Goal: Task Accomplishment & Management: Complete application form

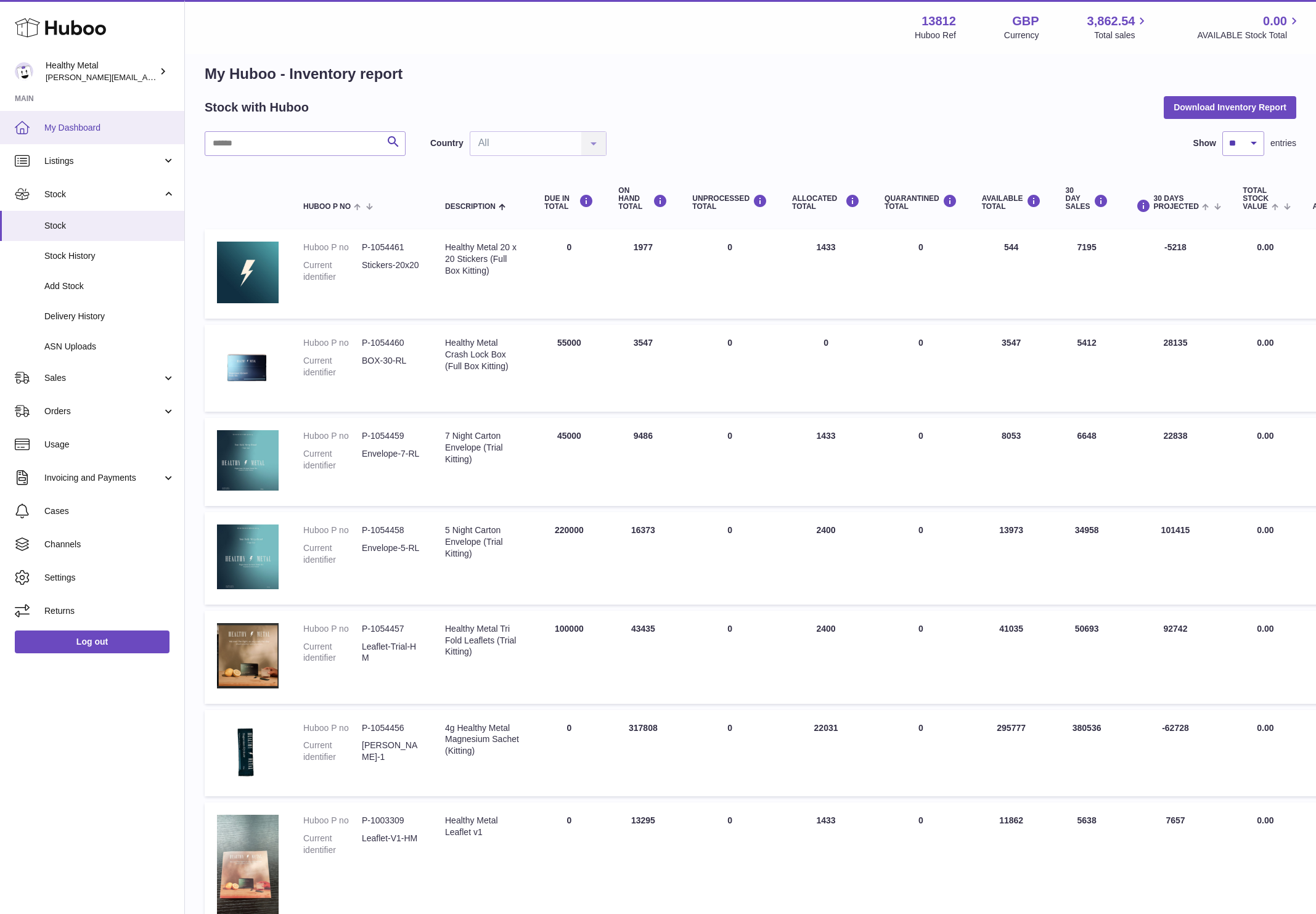
click at [71, 129] on span "My Dashboard" at bounding box center [110, 128] width 131 height 11
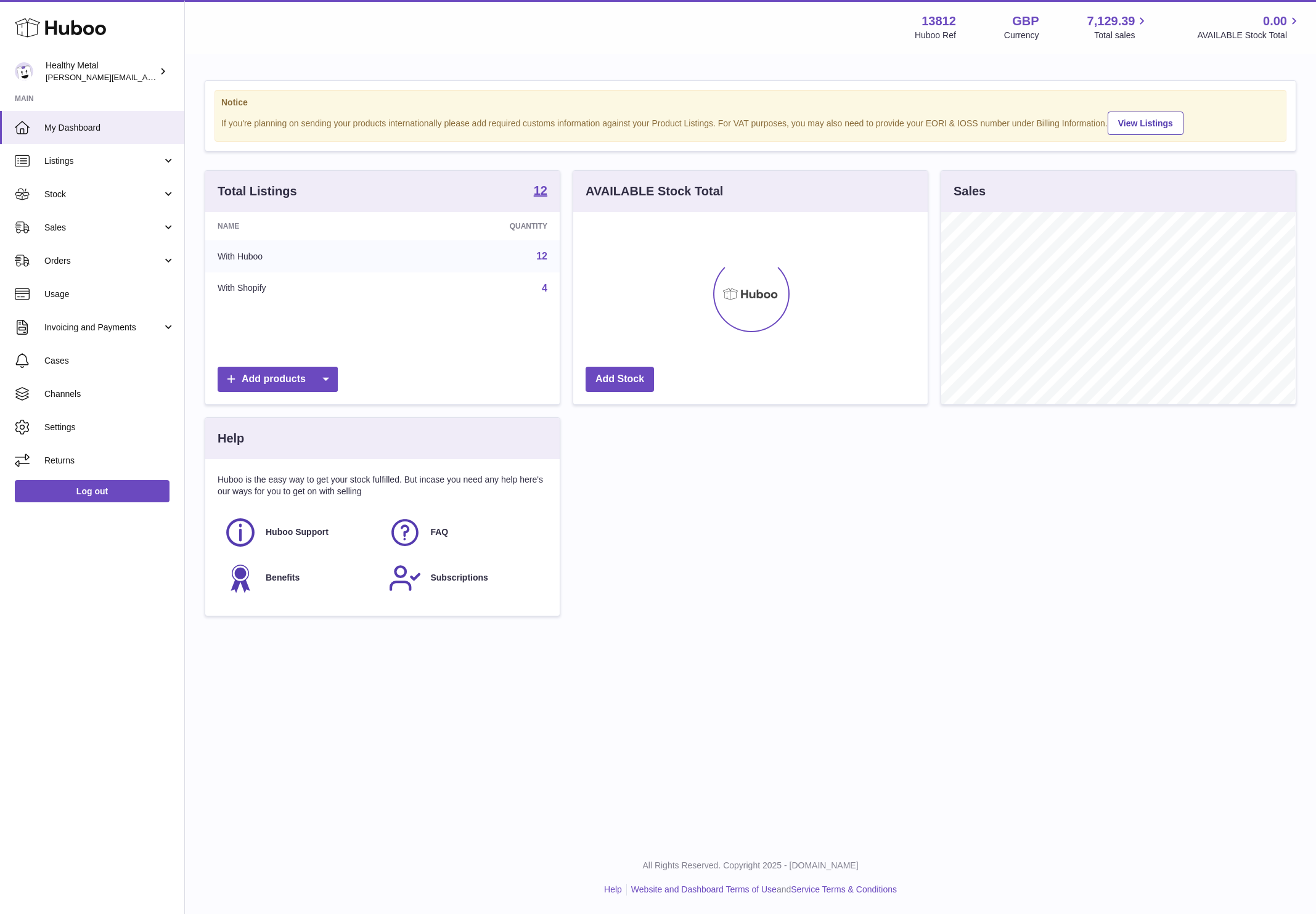
scroll to position [192, 353]
click at [68, 193] on span "Stock" at bounding box center [103, 195] width 118 height 11
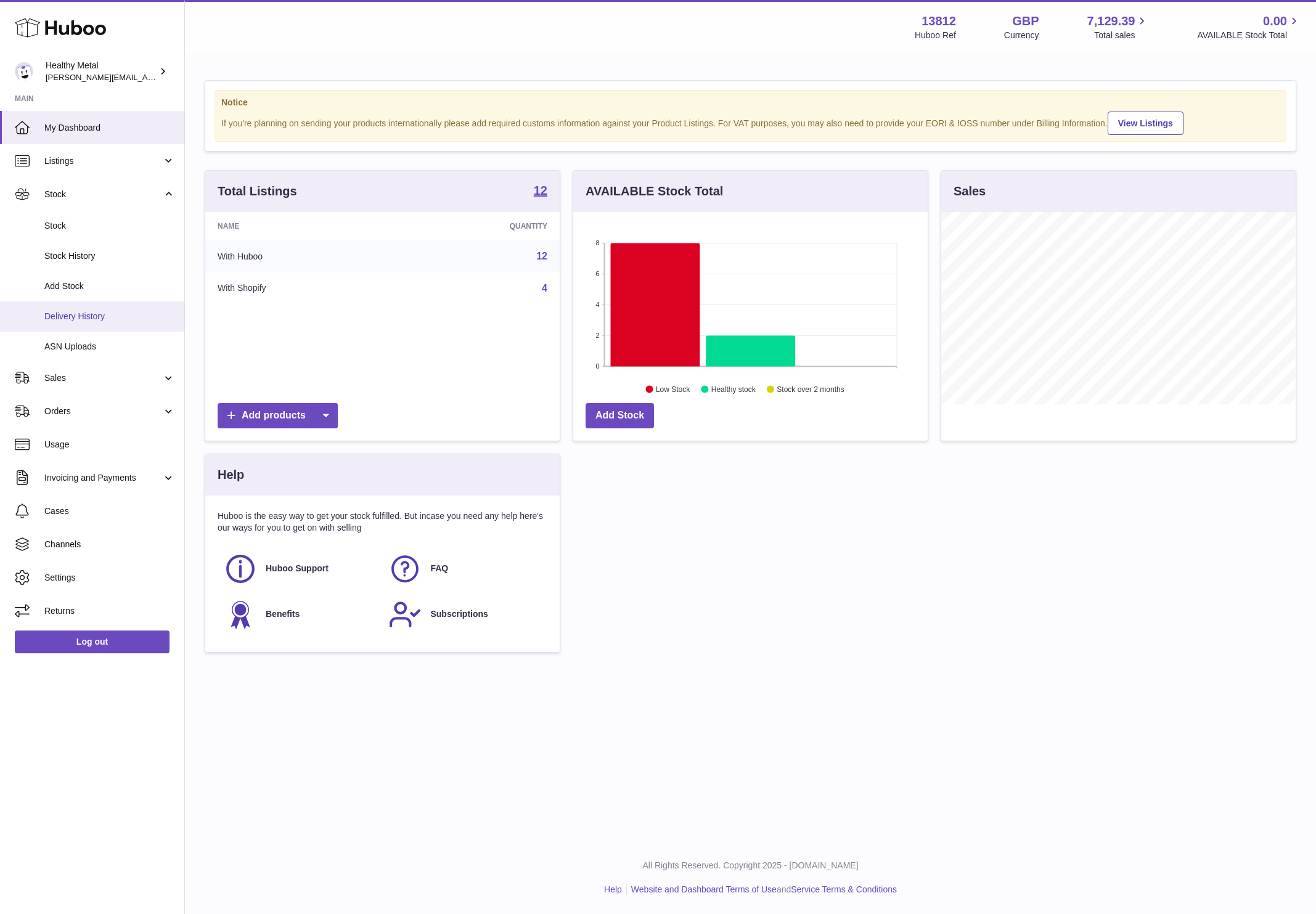
click at [76, 318] on span "Delivery History" at bounding box center [110, 317] width 131 height 11
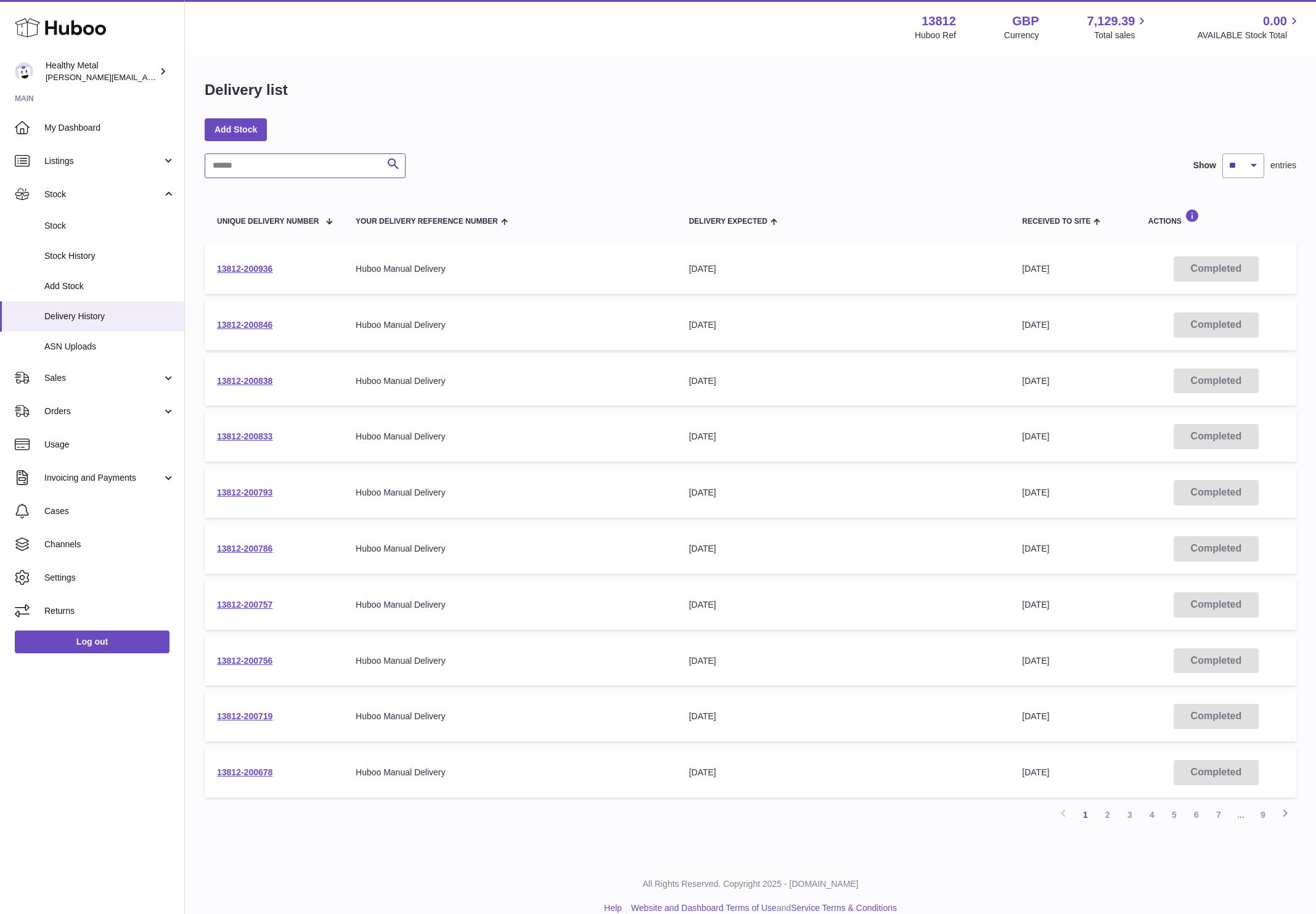
click at [314, 168] on input "text" at bounding box center [305, 166] width 201 height 24
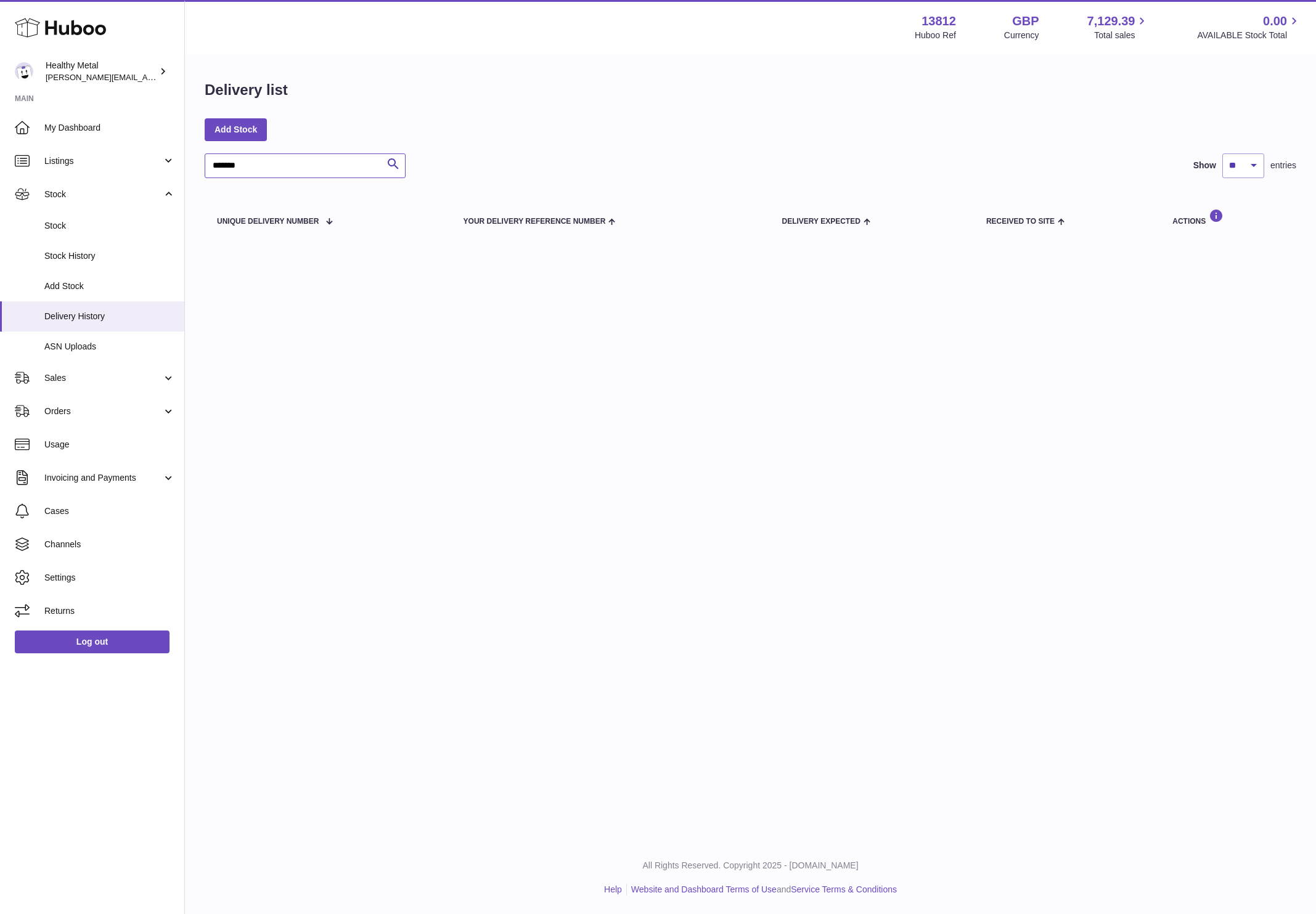
click at [303, 167] on input "*******" at bounding box center [305, 166] width 201 height 24
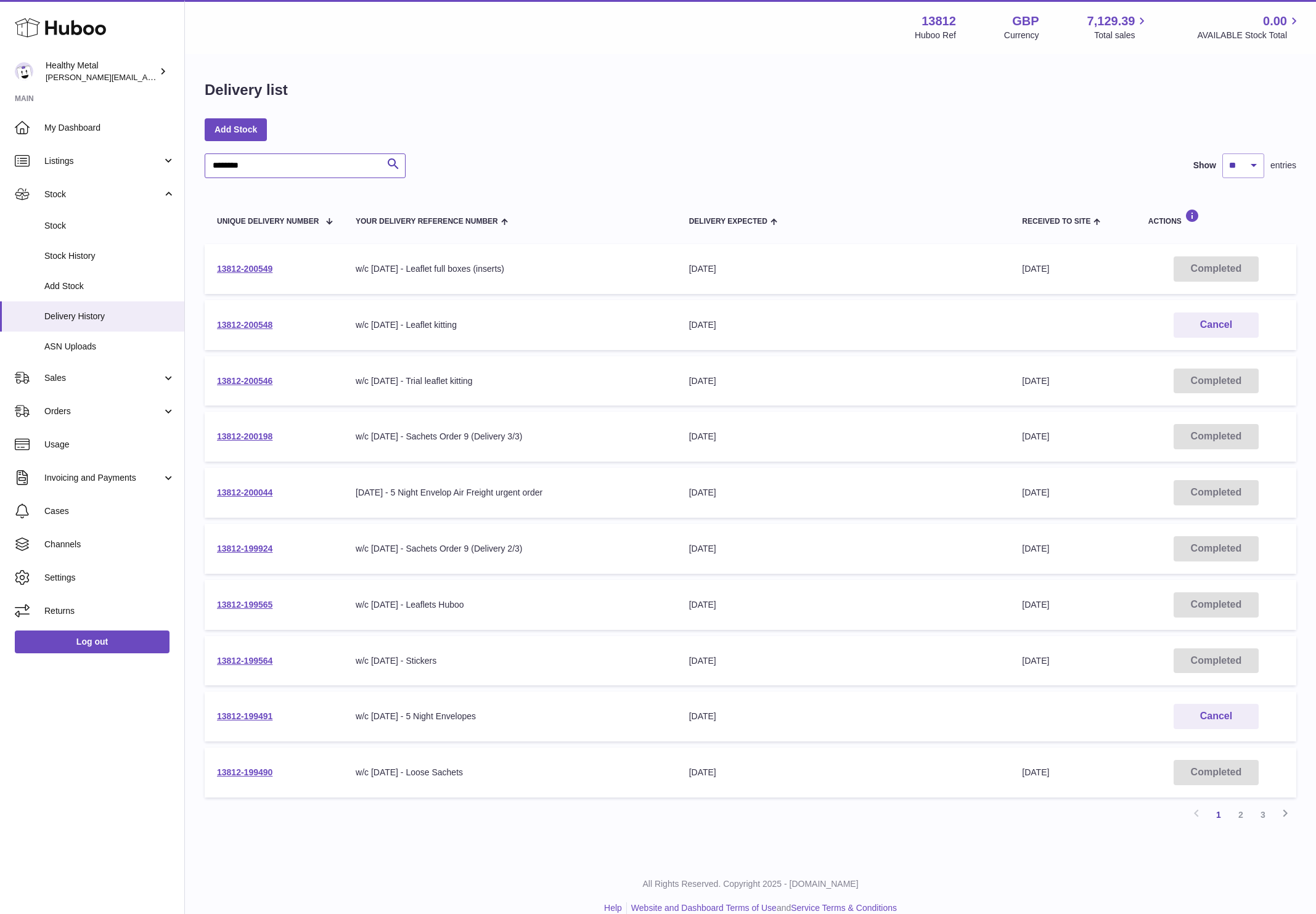
type input "********"
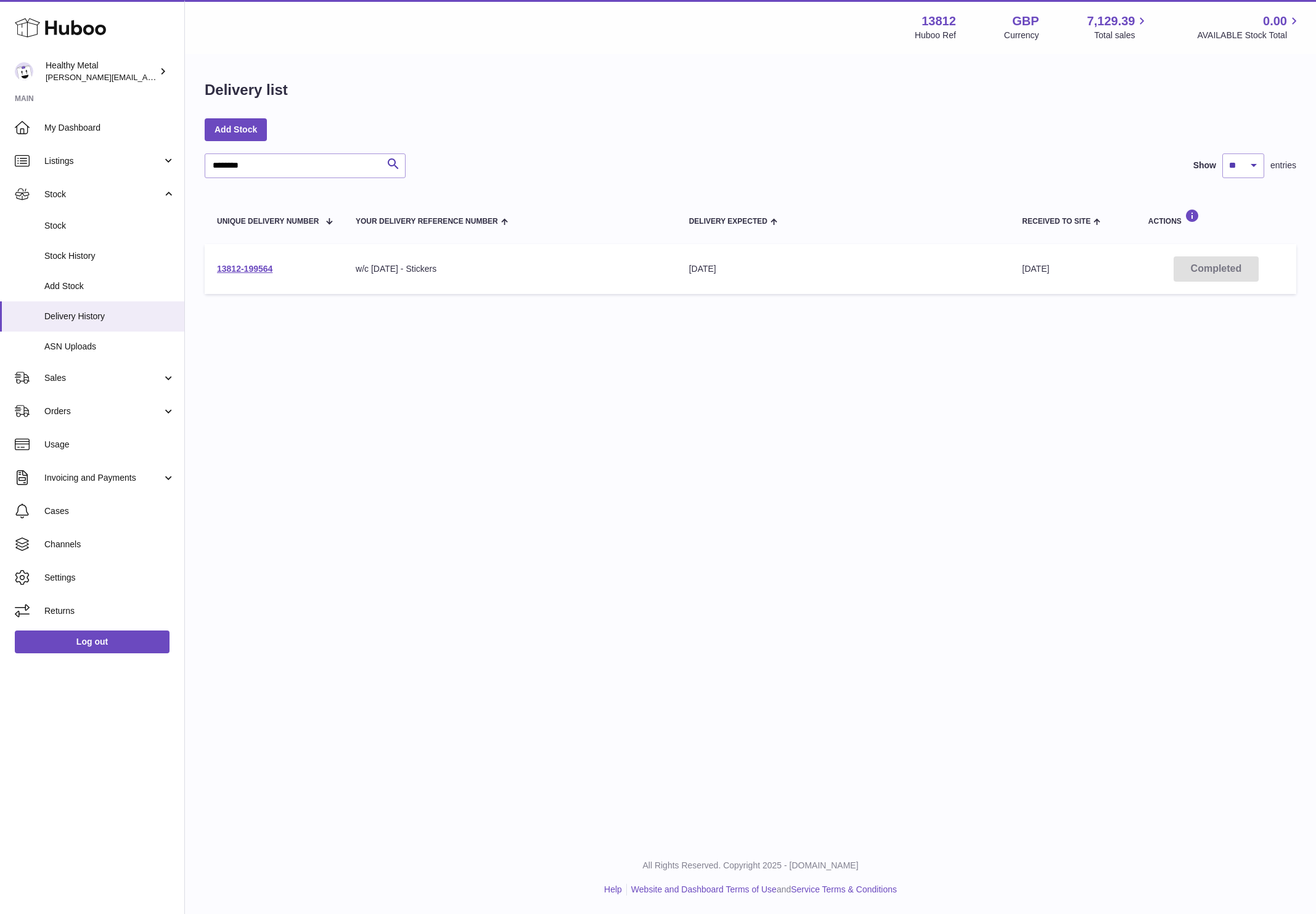
click at [790, 367] on div "Menu Huboo 13812 Huboo Ref GBP Currency 7,129.39 Total sales 0.00 AVAILABLE Sto…" at bounding box center [751, 421] width 1131 height 841
click at [263, 269] on link "13812-199564" at bounding box center [244, 269] width 55 height 10
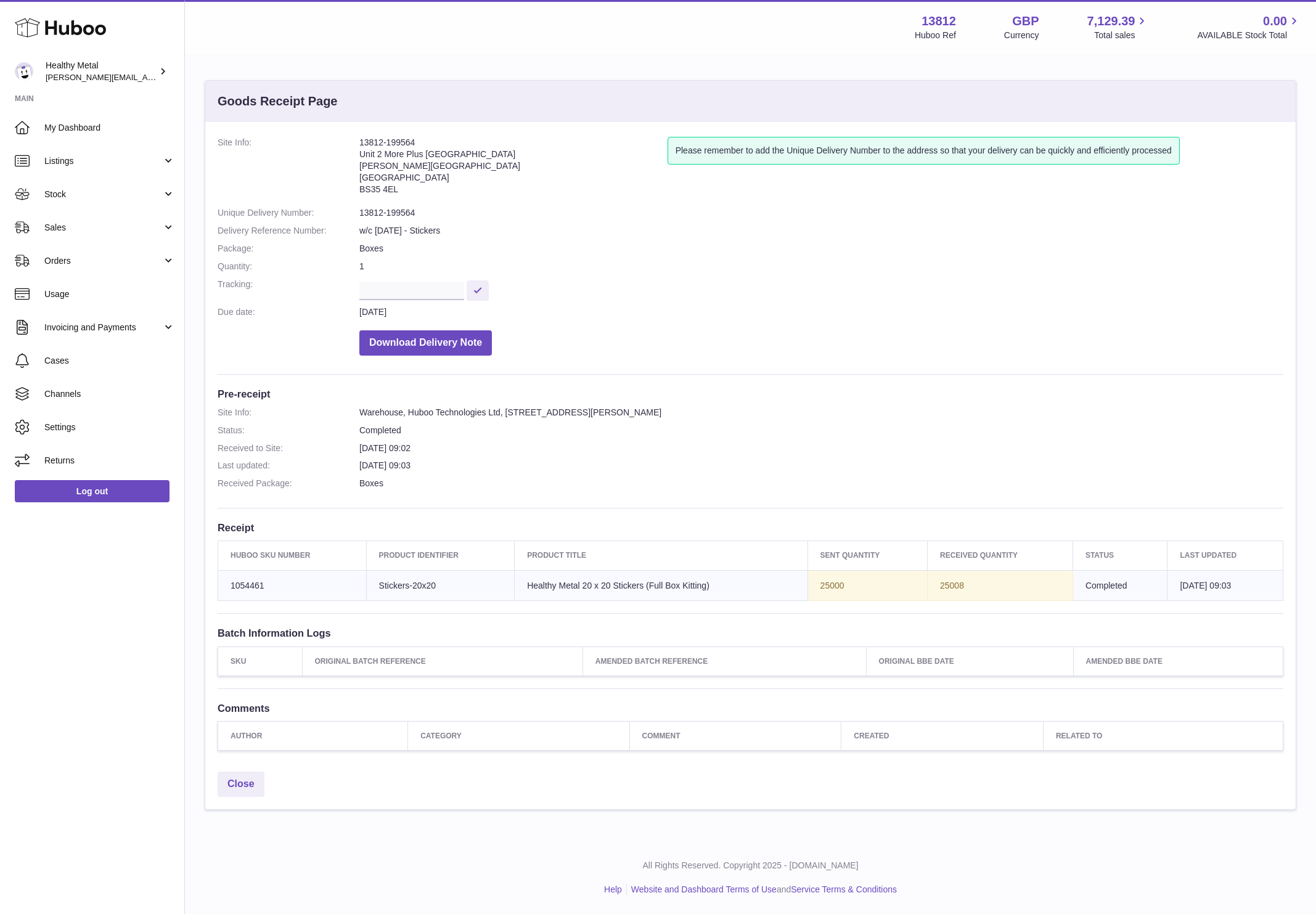
click at [380, 145] on address "13812-199564 Unit 2 More Plus [GEOGRAPHIC_DATA][STREET_ADDRESS][PERSON_NAME]" at bounding box center [513, 169] width 308 height 64
copy address "13812-199564"
click at [159, 185] on link "Stock" at bounding box center [92, 194] width 185 height 33
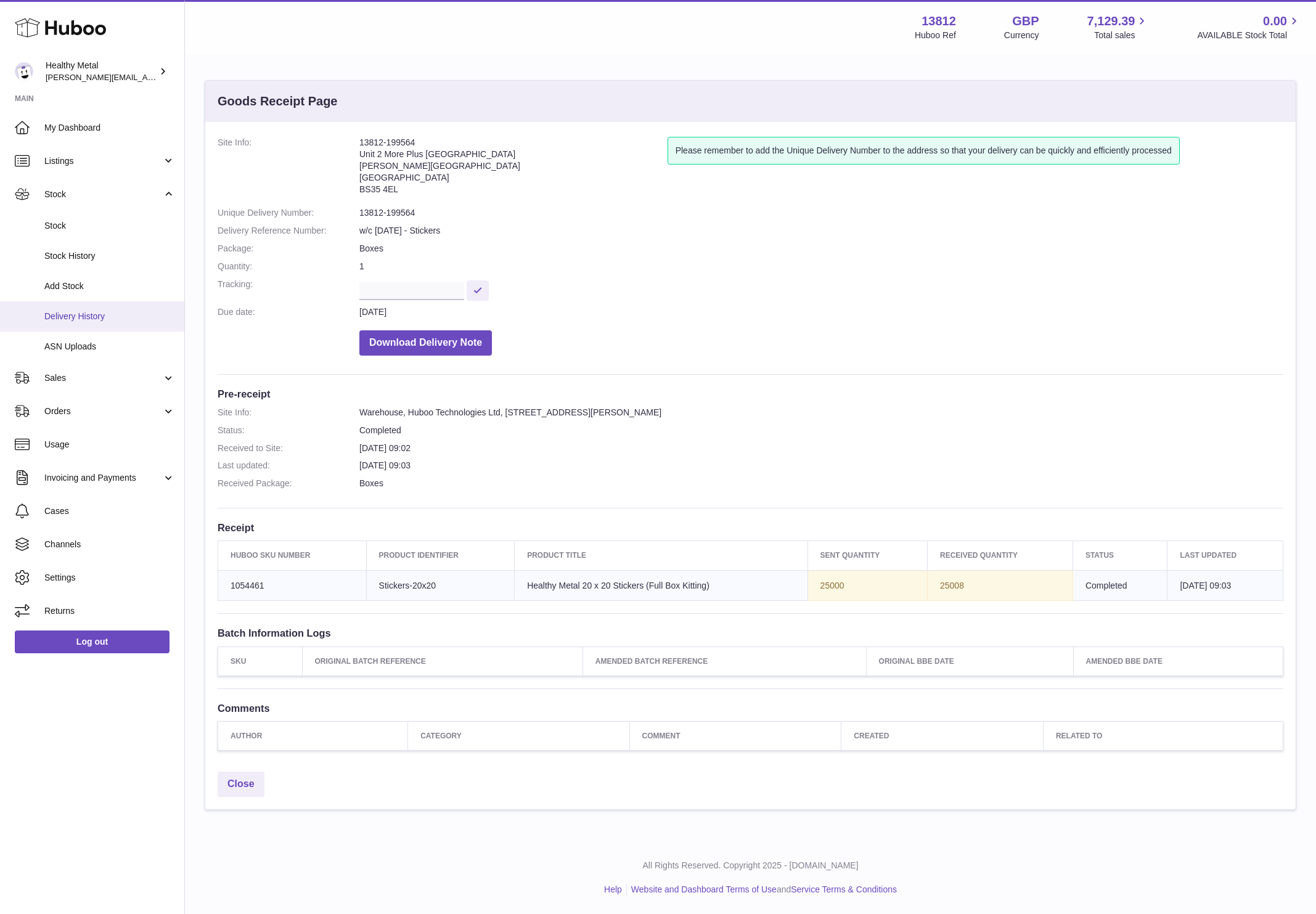
click at [139, 319] on span "Delivery History" at bounding box center [110, 317] width 131 height 11
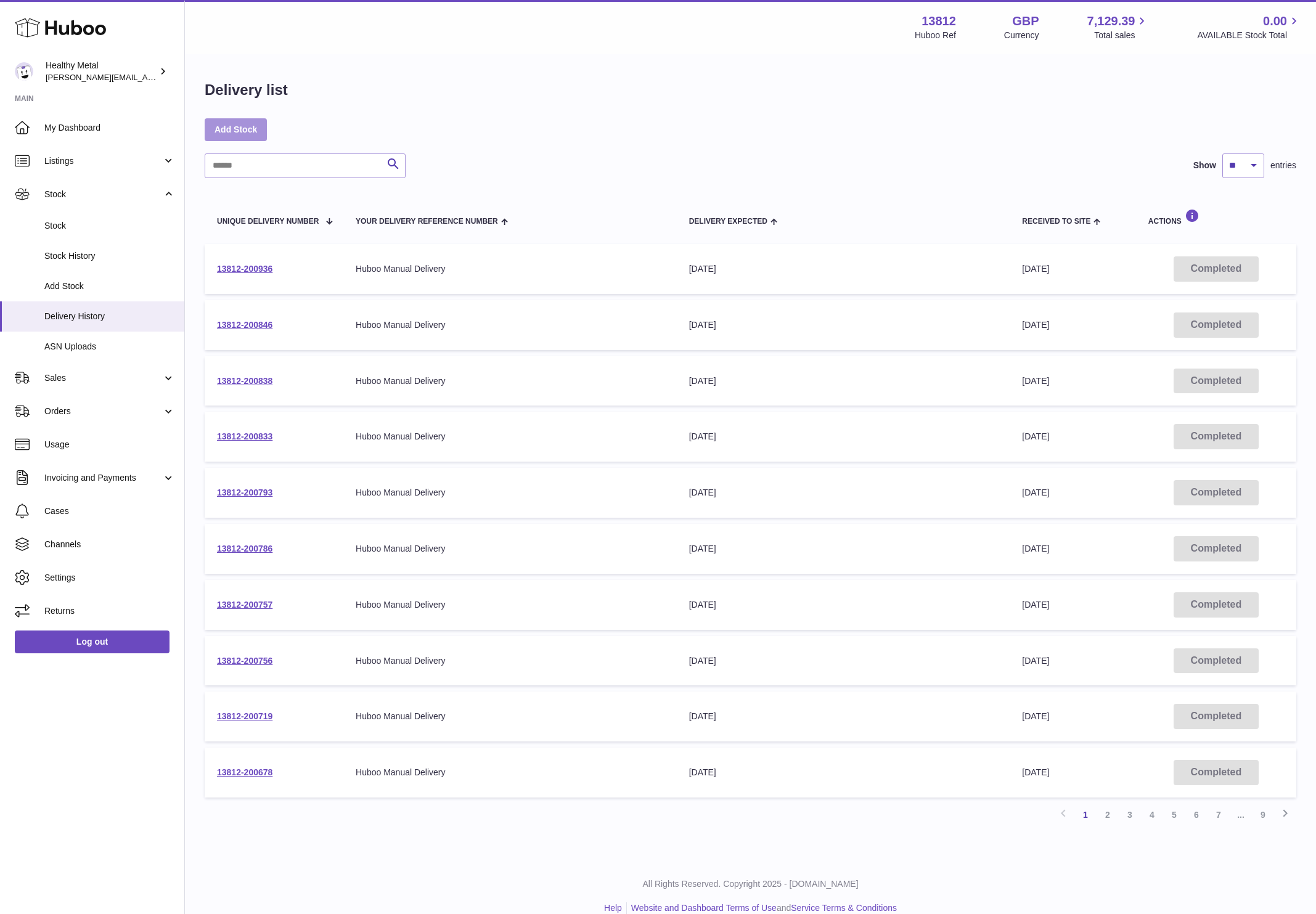
click at [244, 131] on link "Add Stock" at bounding box center [235, 129] width 62 height 22
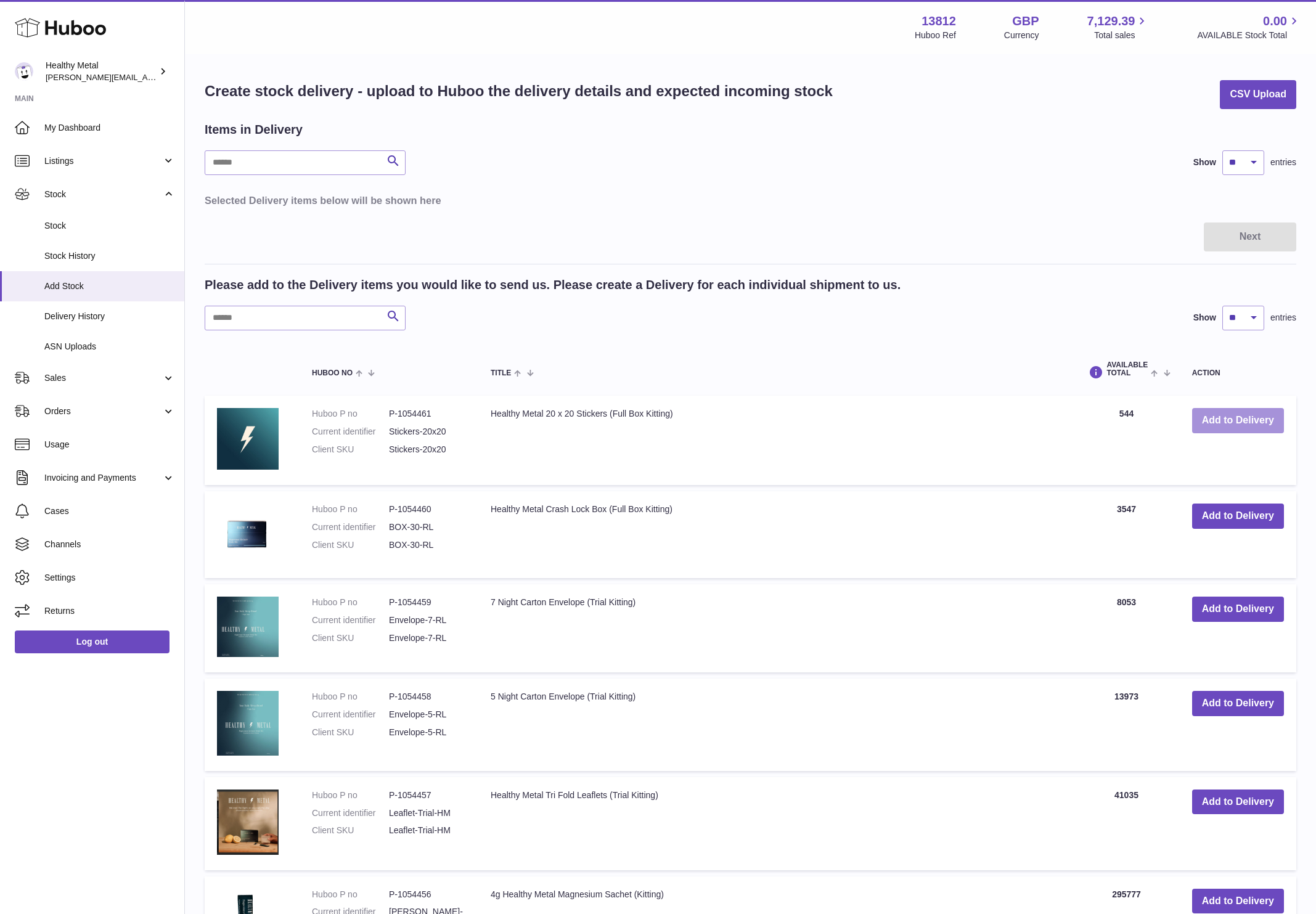
click at [1208, 427] on button "Add to Delivery" at bounding box center [1238, 420] width 92 height 25
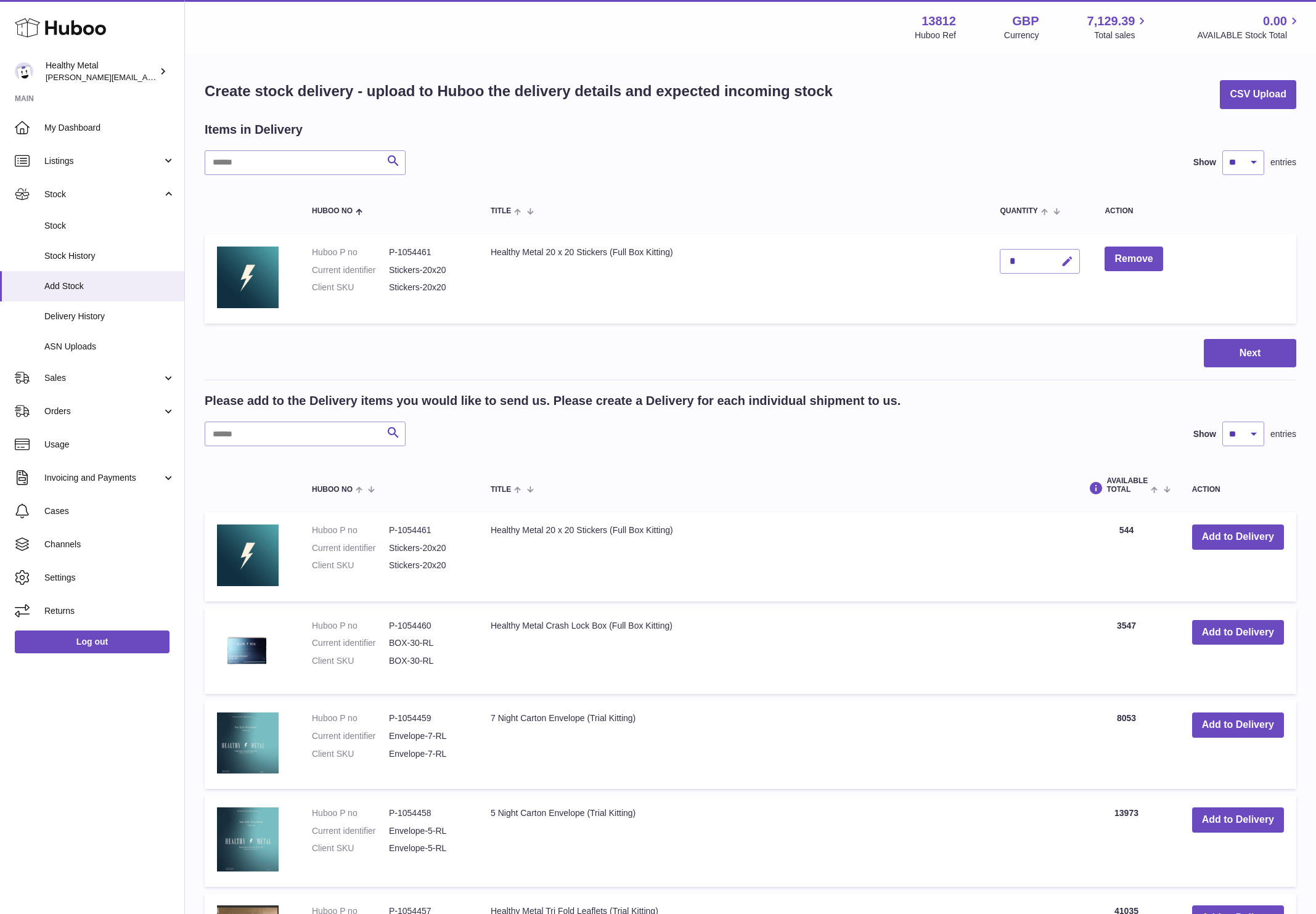
click at [1059, 264] on button "button" at bounding box center [1065, 261] width 29 height 25
click at [1034, 267] on button "button" at bounding box center [1040, 261] width 24 height 19
click at [1066, 258] on icon "button" at bounding box center [1068, 262] width 13 height 13
click at [1029, 262] on button "button" at bounding box center [1040, 261] width 24 height 19
click at [1029, 262] on div "*" at bounding box center [1040, 261] width 80 height 24
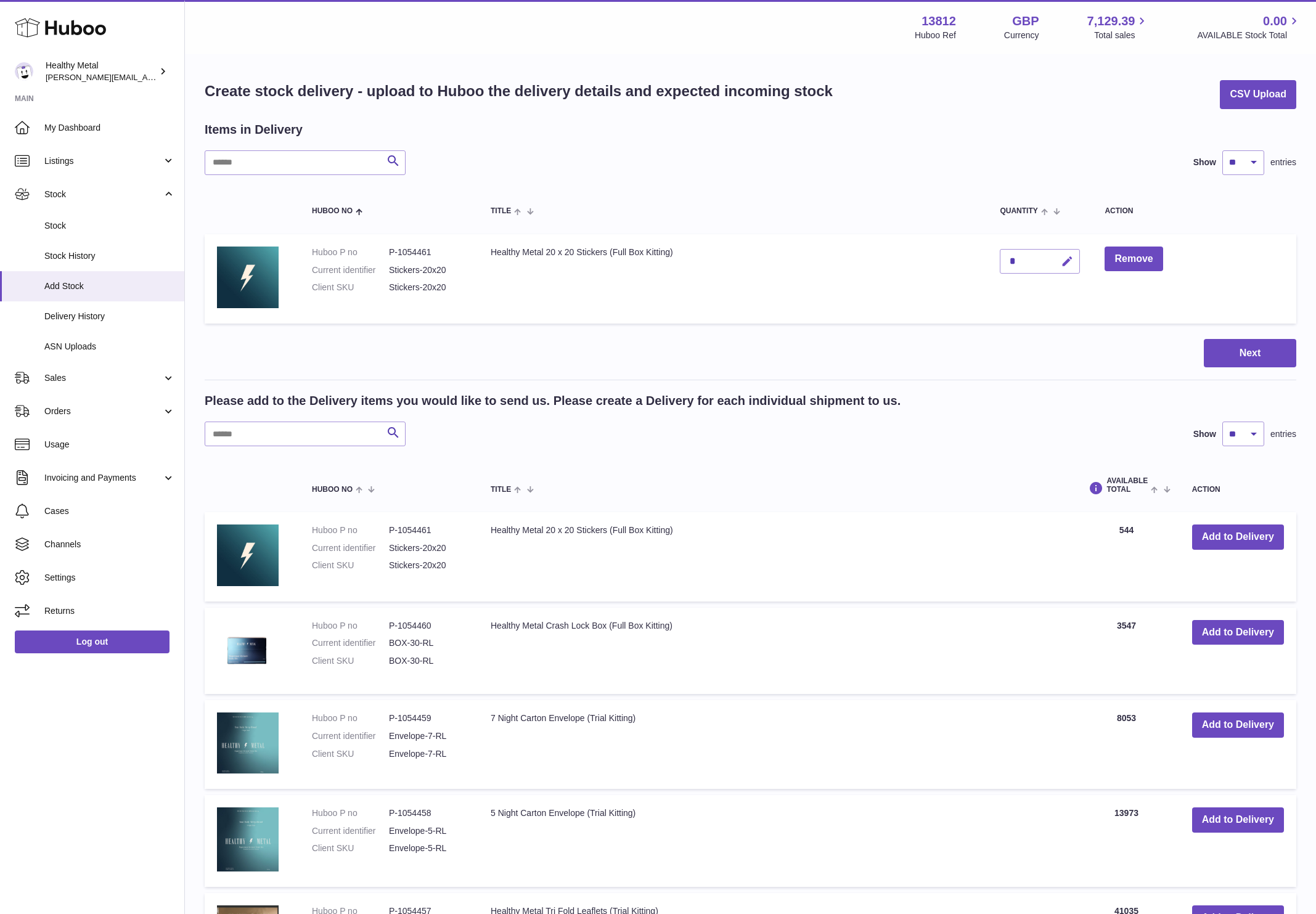
click at [1063, 261] on icon "button" at bounding box center [1068, 262] width 13 height 13
type input "*****"
click at [879, 259] on td "Healthy Metal 20 x 20 Stickers (Full Box Kitting)" at bounding box center [732, 279] width 509 height 90
click at [1074, 261] on button "submit" at bounding box center [1065, 261] width 24 height 19
click at [1235, 349] on button "Next" at bounding box center [1250, 353] width 93 height 29
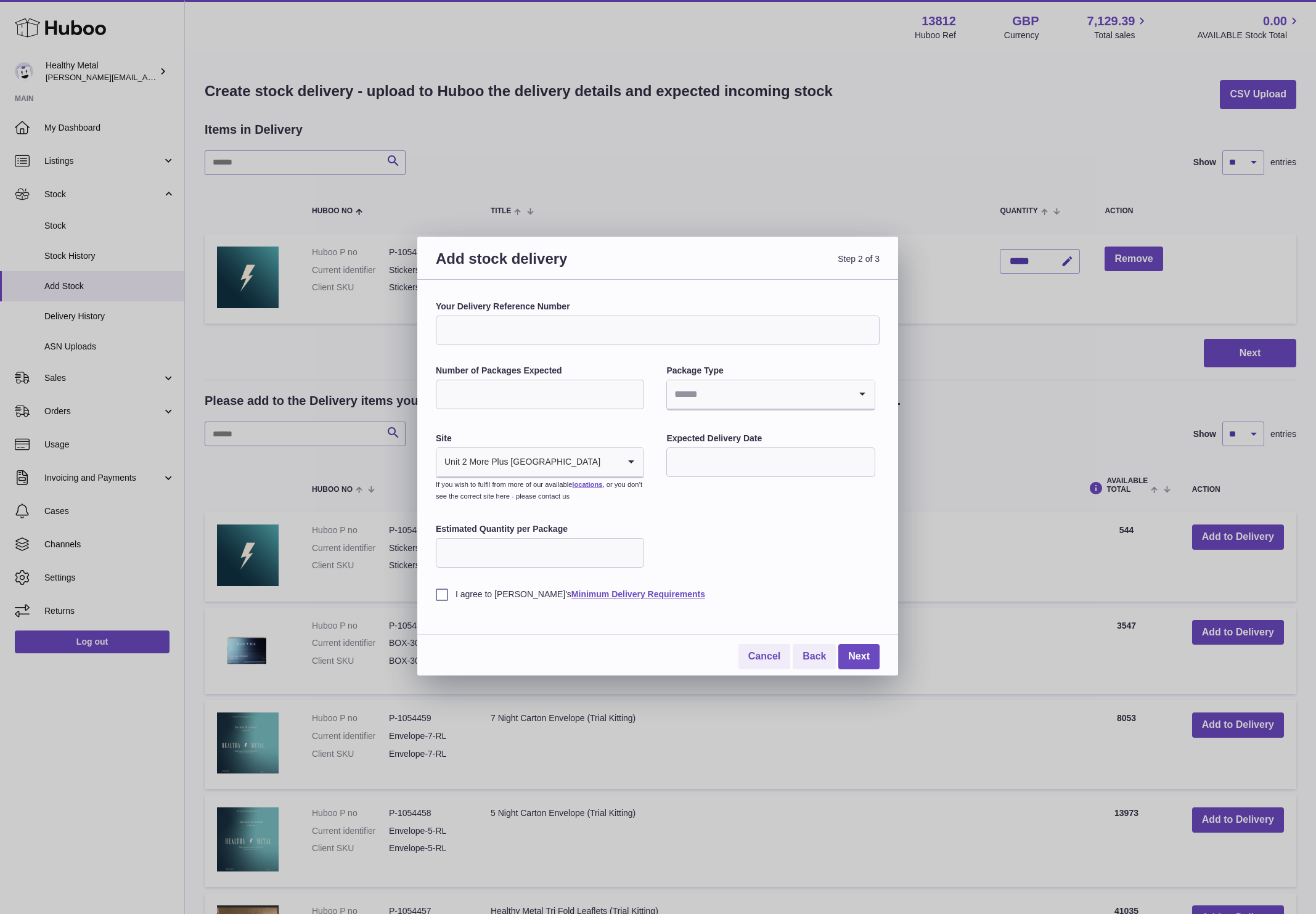
click at [759, 336] on input "Your Delivery Reference Number" at bounding box center [658, 330] width 444 height 29
type input "**********"
click at [559, 381] on input "Number of Packages Expected" at bounding box center [540, 394] width 208 height 29
type input "*"
click at [759, 388] on input "Search for option" at bounding box center [758, 395] width 182 height 29
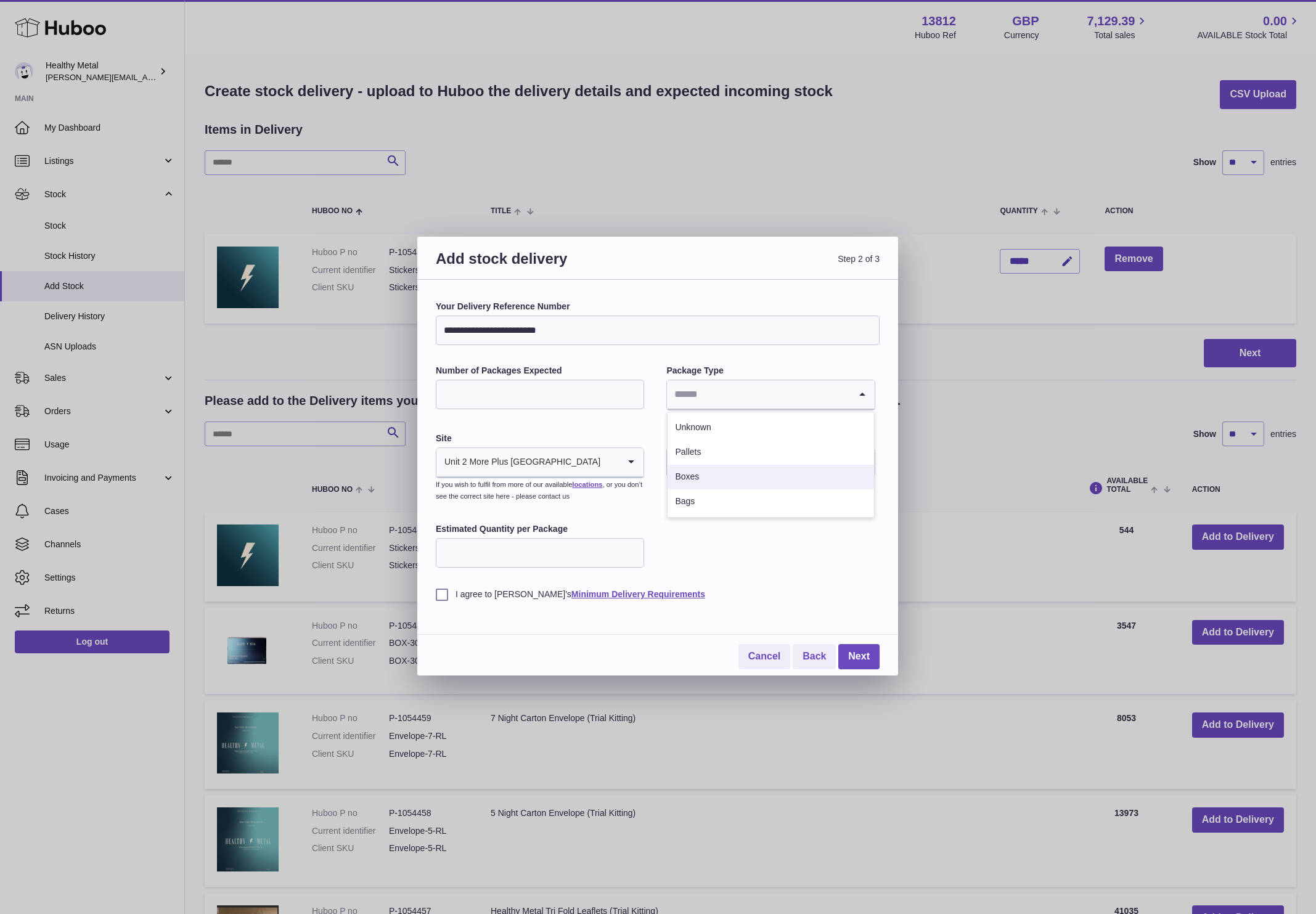
click at [702, 488] on li "Boxes" at bounding box center [770, 477] width 206 height 24
click at [556, 559] on input "Estimated Quantity per Package" at bounding box center [540, 553] width 208 height 29
type input "*****"
click at [795, 468] on input "text" at bounding box center [770, 462] width 208 height 29
click at [707, 563] on span "7" at bounding box center [711, 564] width 22 height 22
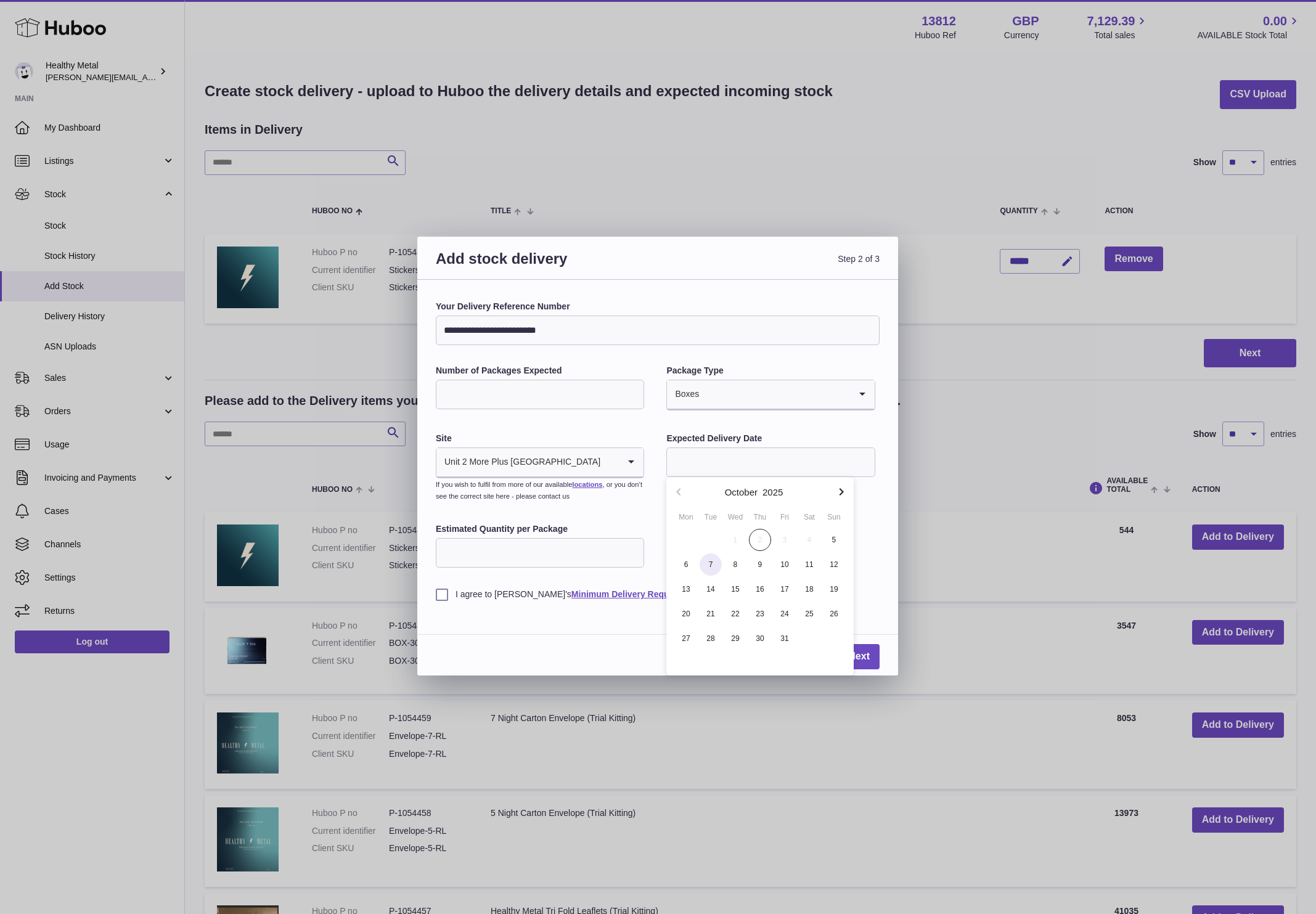
type input "**********"
click at [442, 596] on label "I agree to Huboo's Minimum Delivery Requirements" at bounding box center [658, 594] width 444 height 11
click at [860, 654] on link "Next" at bounding box center [859, 656] width 42 height 25
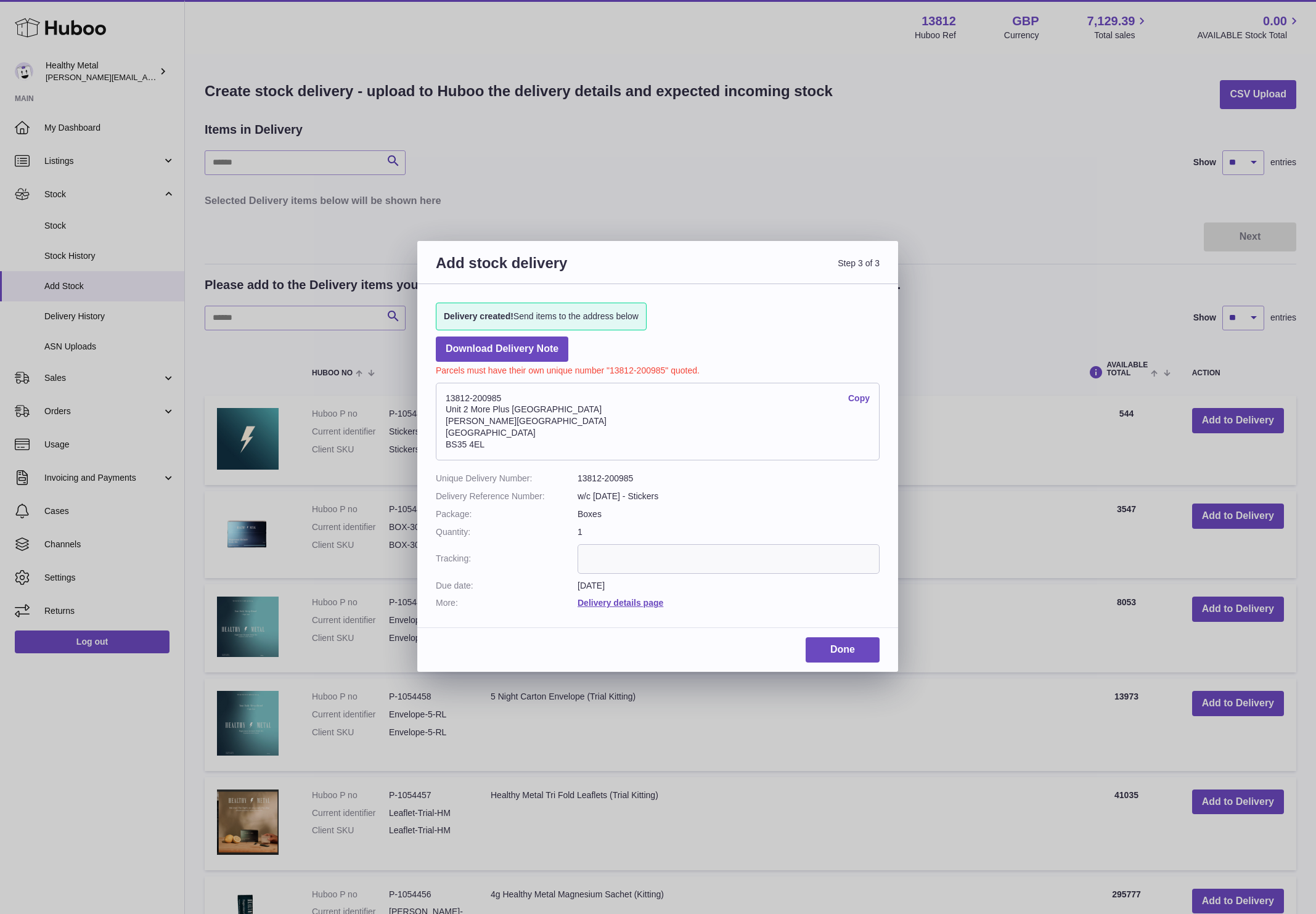
drag, startPoint x: 624, startPoint y: 388, endPoint x: 574, endPoint y: 388, distance: 50.0
click at [592, 388] on address "13812-200985 Copy Unit 2 More Plus Central Park Hudson Ave Severn Beach BS35 4EL" at bounding box center [658, 421] width 444 height 78
drag, startPoint x: 502, startPoint y: 393, endPoint x: 447, endPoint y: 394, distance: 55.0
click at [447, 394] on address "13812-200985 Copy Unit 2 More Plus Central Park Hudson Ave Severn Beach BS35 4EL" at bounding box center [658, 421] width 444 height 78
copy address "13812-200985"
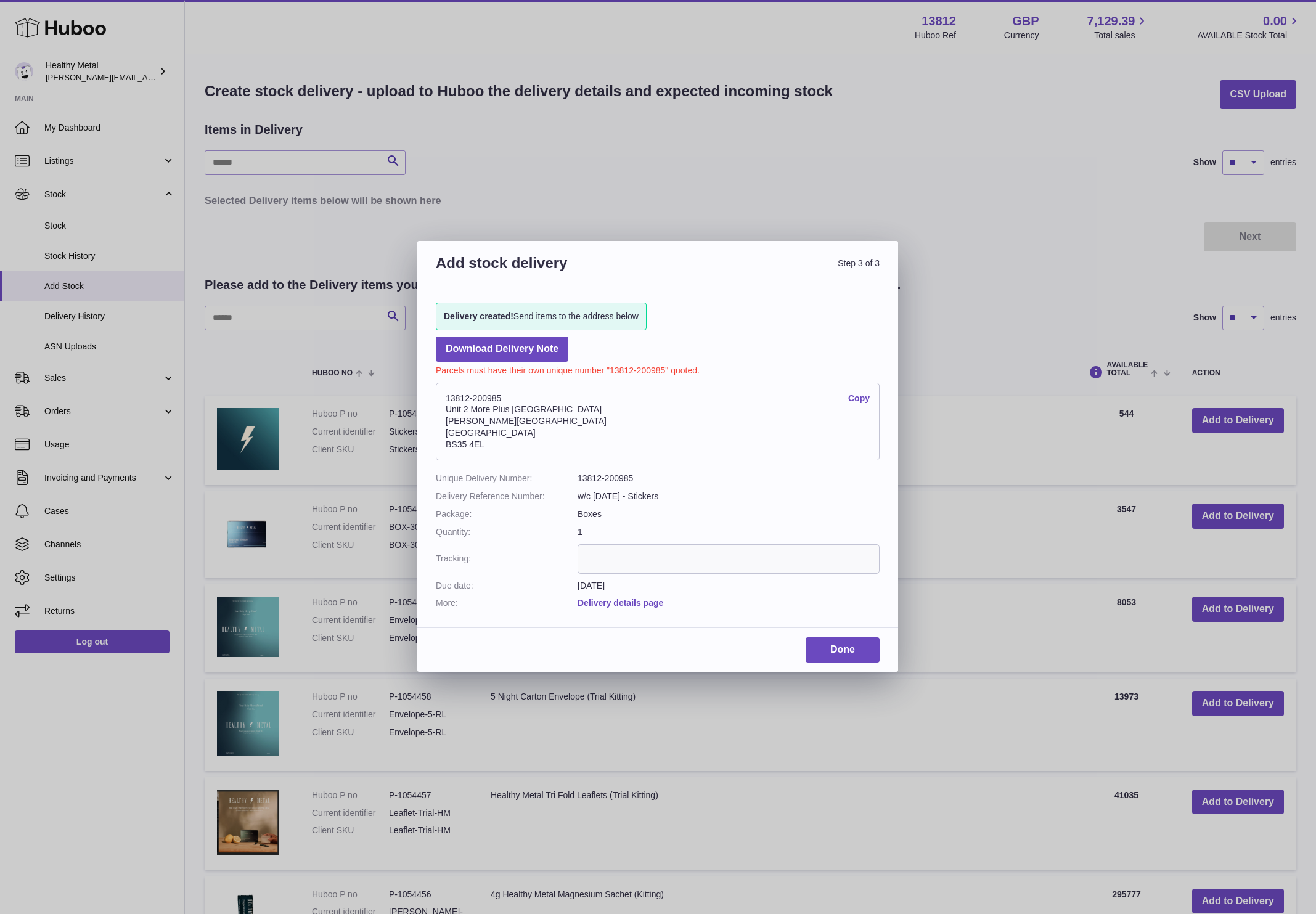
click at [610, 607] on link "Delivery details page" at bounding box center [620, 603] width 85 height 10
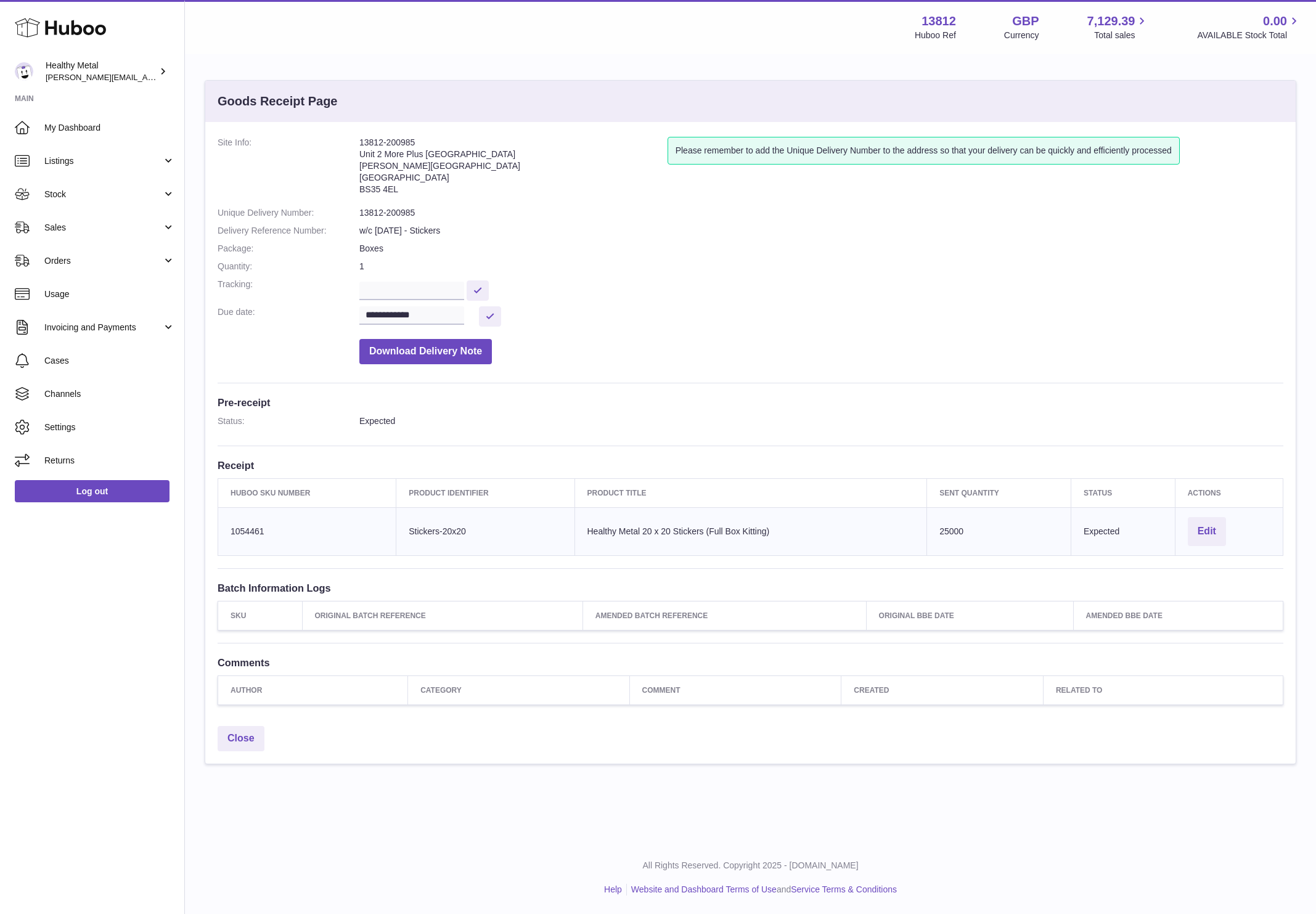
click at [248, 535] on td "Huboo SKU Number 1054461" at bounding box center [307, 531] width 178 height 48
click at [409, 527] on td "Client Identifier Stickers-20x20" at bounding box center [485, 531] width 178 height 48
click at [416, 530] on td "Client Identifier Stickers-20x20" at bounding box center [485, 531] width 178 height 48
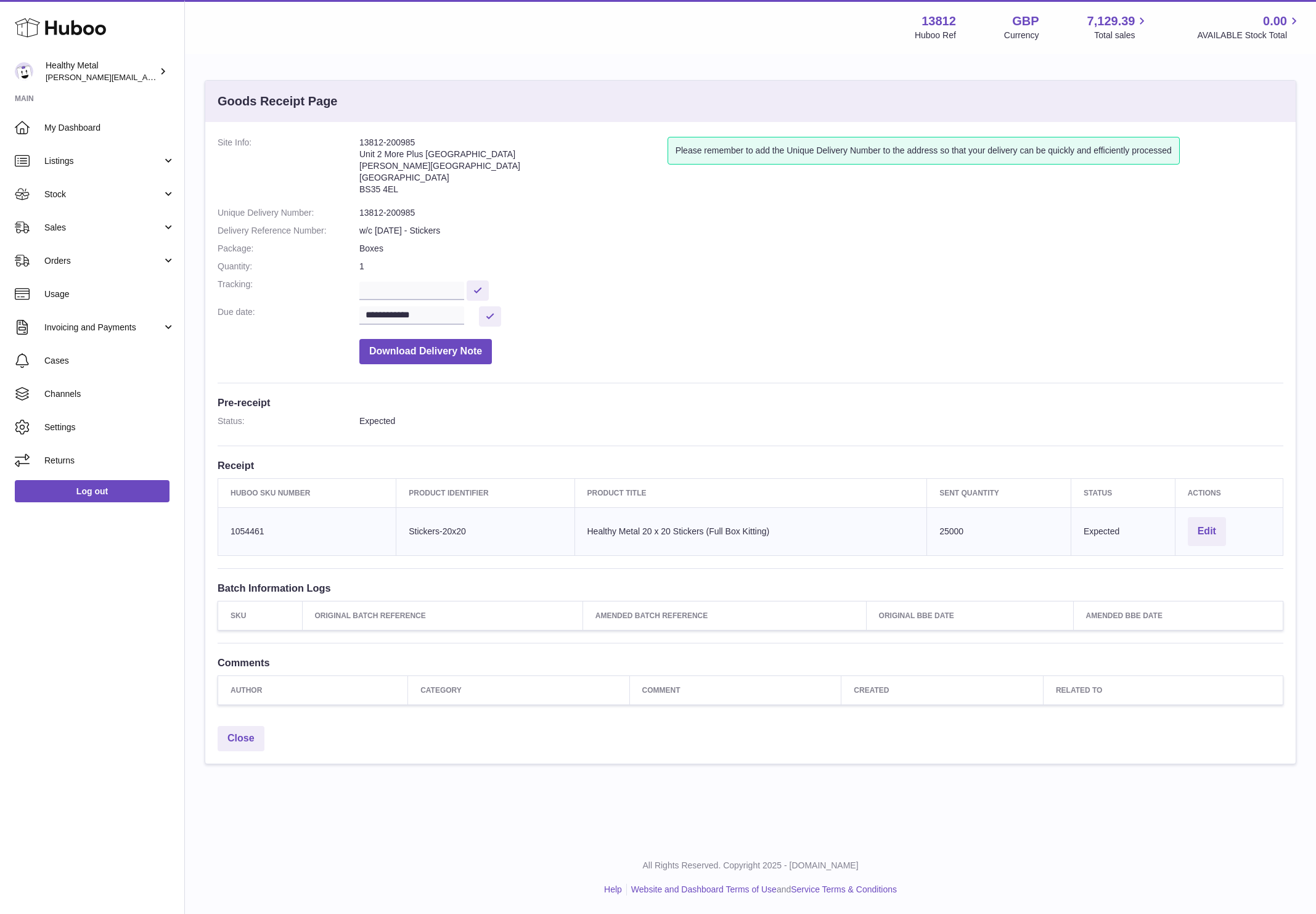
click at [416, 530] on td "Client Identifier Stickers-20x20" at bounding box center [485, 531] width 178 height 48
copy tr "Stickers-20x20"
click at [416, 144] on address "13812-200985 Unit 2 More Plus Central Park Hudson Ave Severn Beach BS35 4EL" at bounding box center [513, 169] width 308 height 64
click at [406, 136] on div "**********" at bounding box center [750, 421] width 1091 height 598
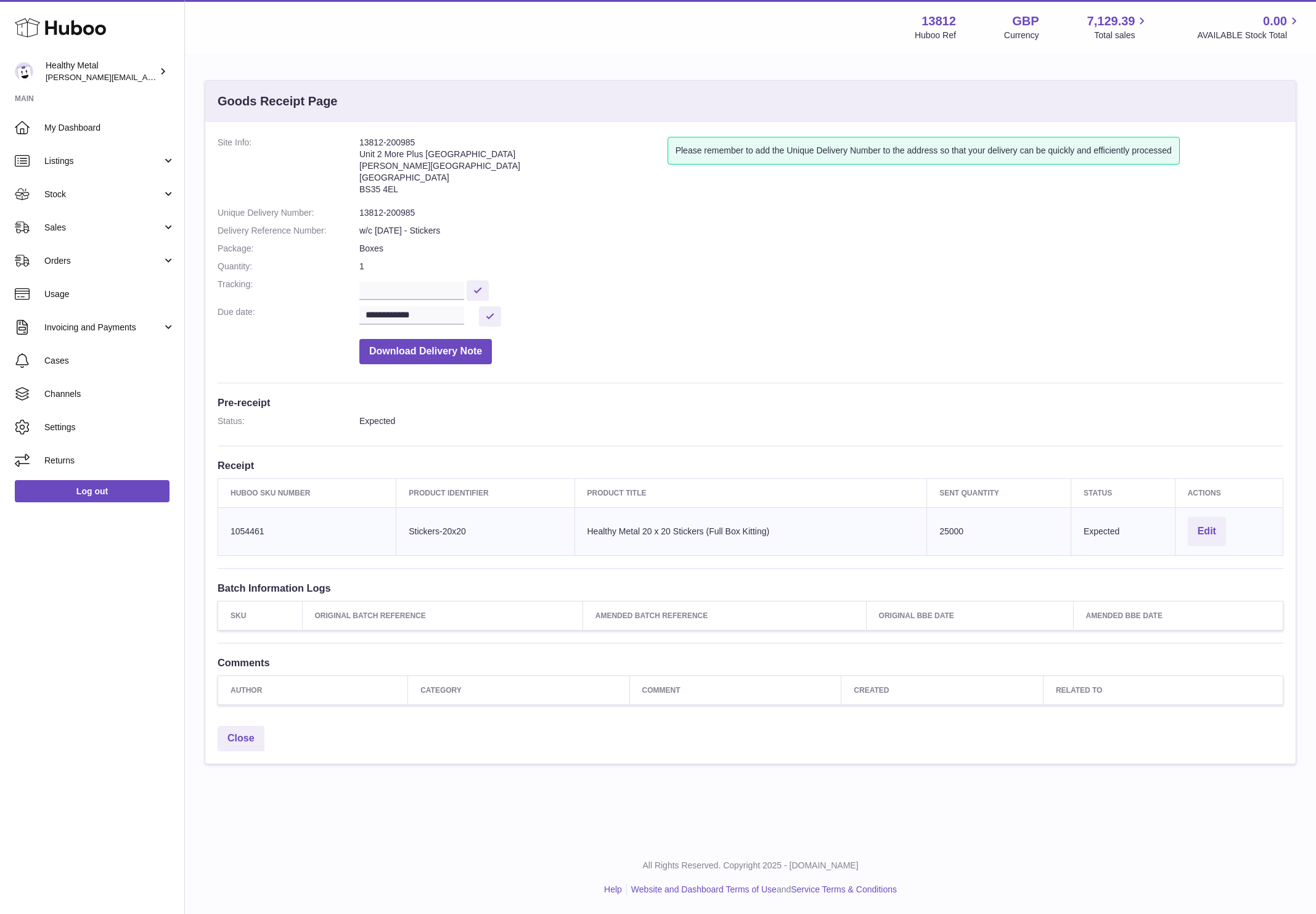
click at [406, 136] on div "**********" at bounding box center [750, 421] width 1091 height 598
click at [398, 140] on address "13812-200985 Unit 2 More Plus Central Park Hudson Ave Severn Beach BS35 4EL" at bounding box center [513, 169] width 308 height 64
copy address "200985"
click at [390, 142] on address "13812-200985 Unit 2 More Plus Central Park Hudson Ave Severn Beach BS35 4EL" at bounding box center [513, 169] width 308 height 64
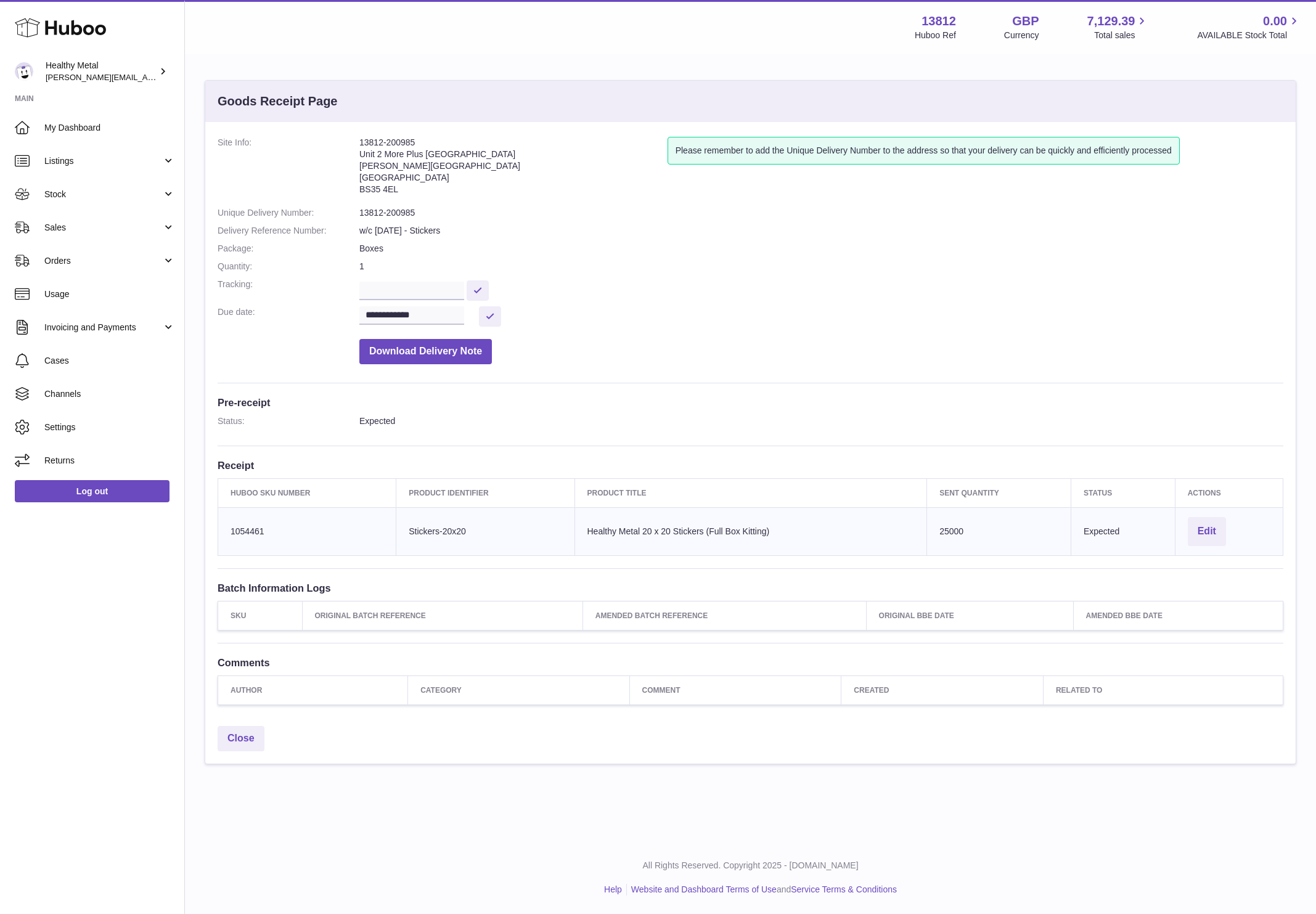
drag, startPoint x: 430, startPoint y: 142, endPoint x: 355, endPoint y: 142, distance: 75.0
click at [355, 142] on dl "**********" at bounding box center [750, 253] width 1066 height 233
copy dl "13812-200985"
click at [71, 192] on span "Stock" at bounding box center [103, 195] width 118 height 11
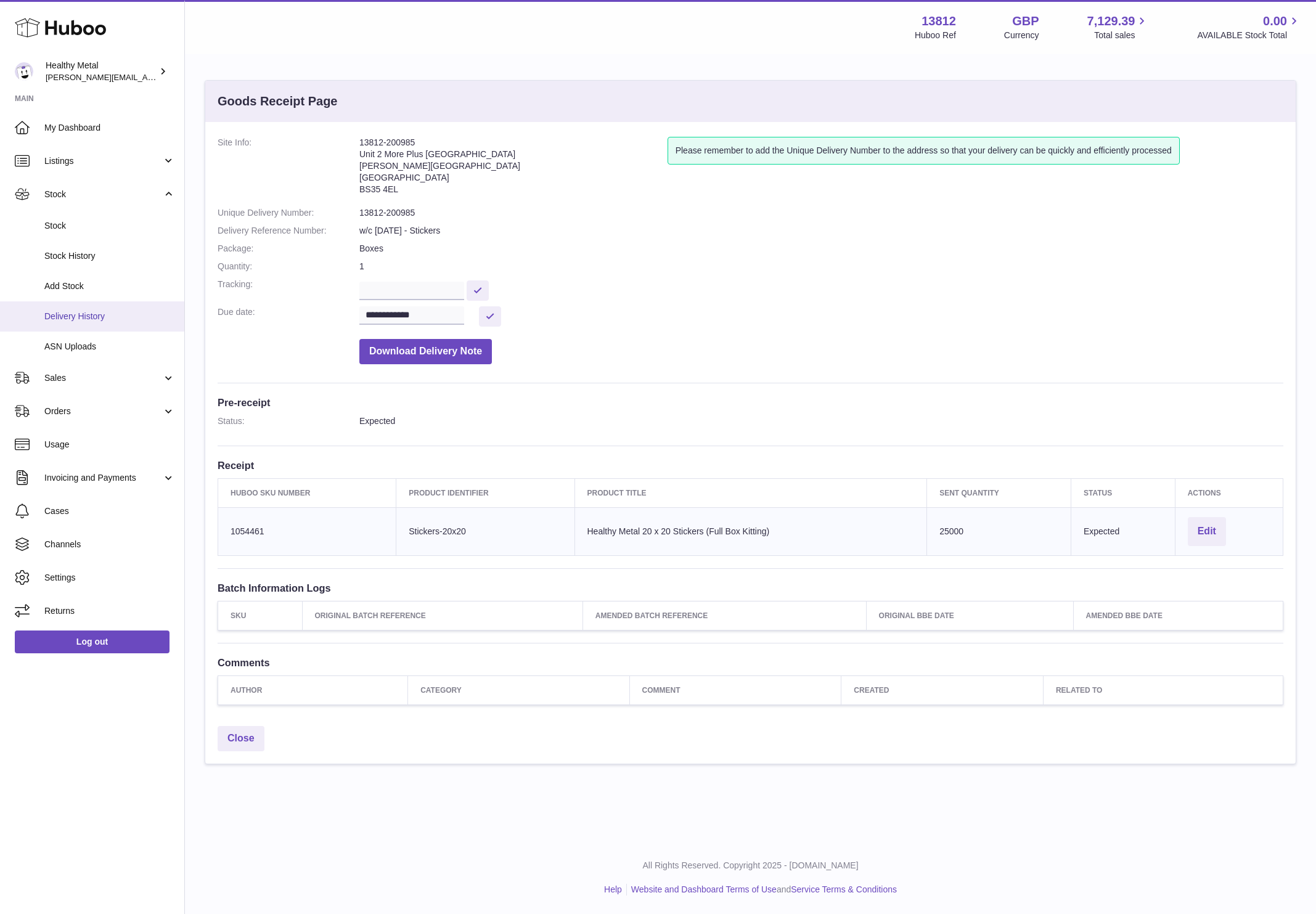
click at [79, 314] on span "Delivery History" at bounding box center [110, 317] width 131 height 11
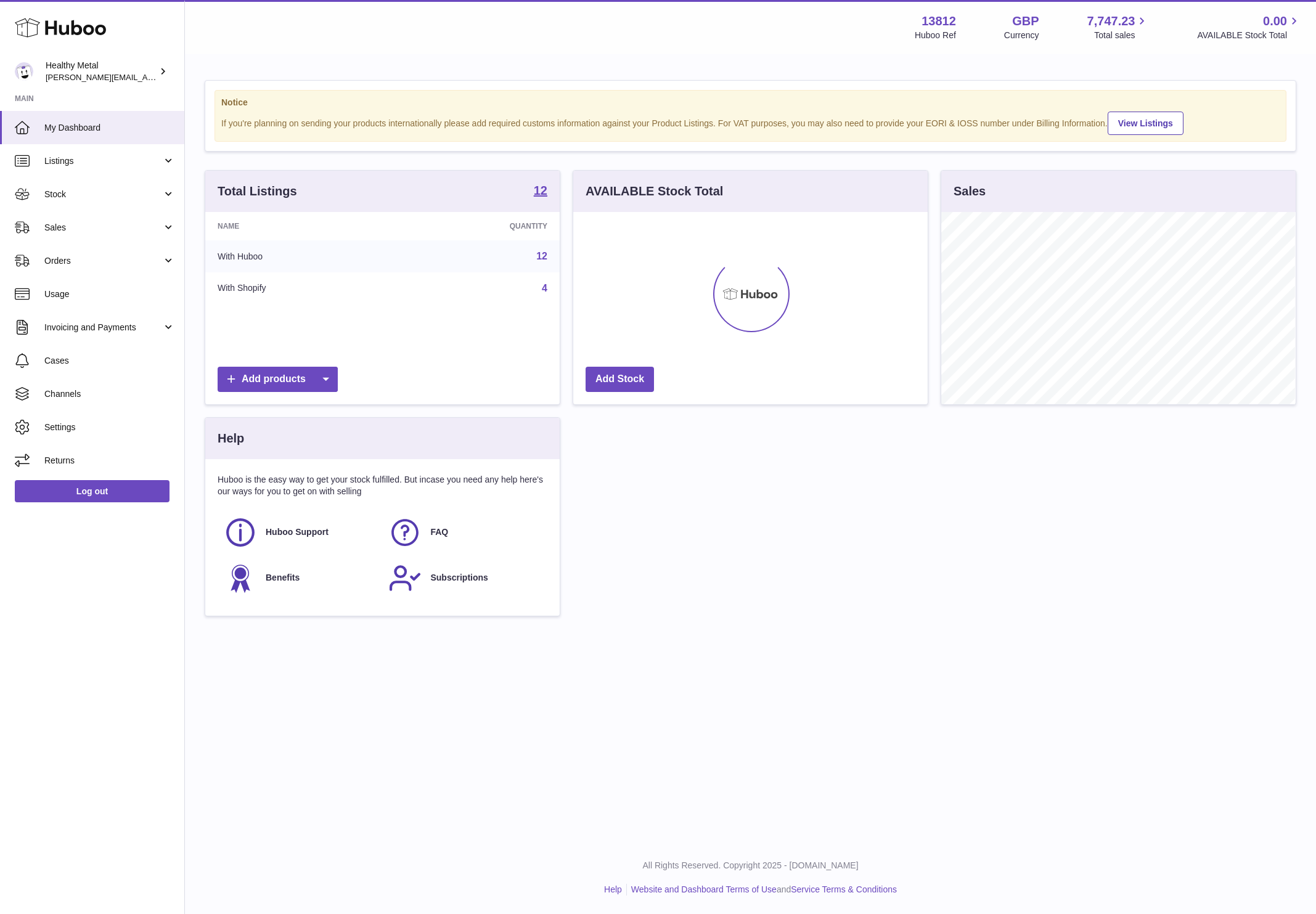
scroll to position [192, 353]
click at [111, 219] on link "Sales" at bounding box center [92, 228] width 185 height 33
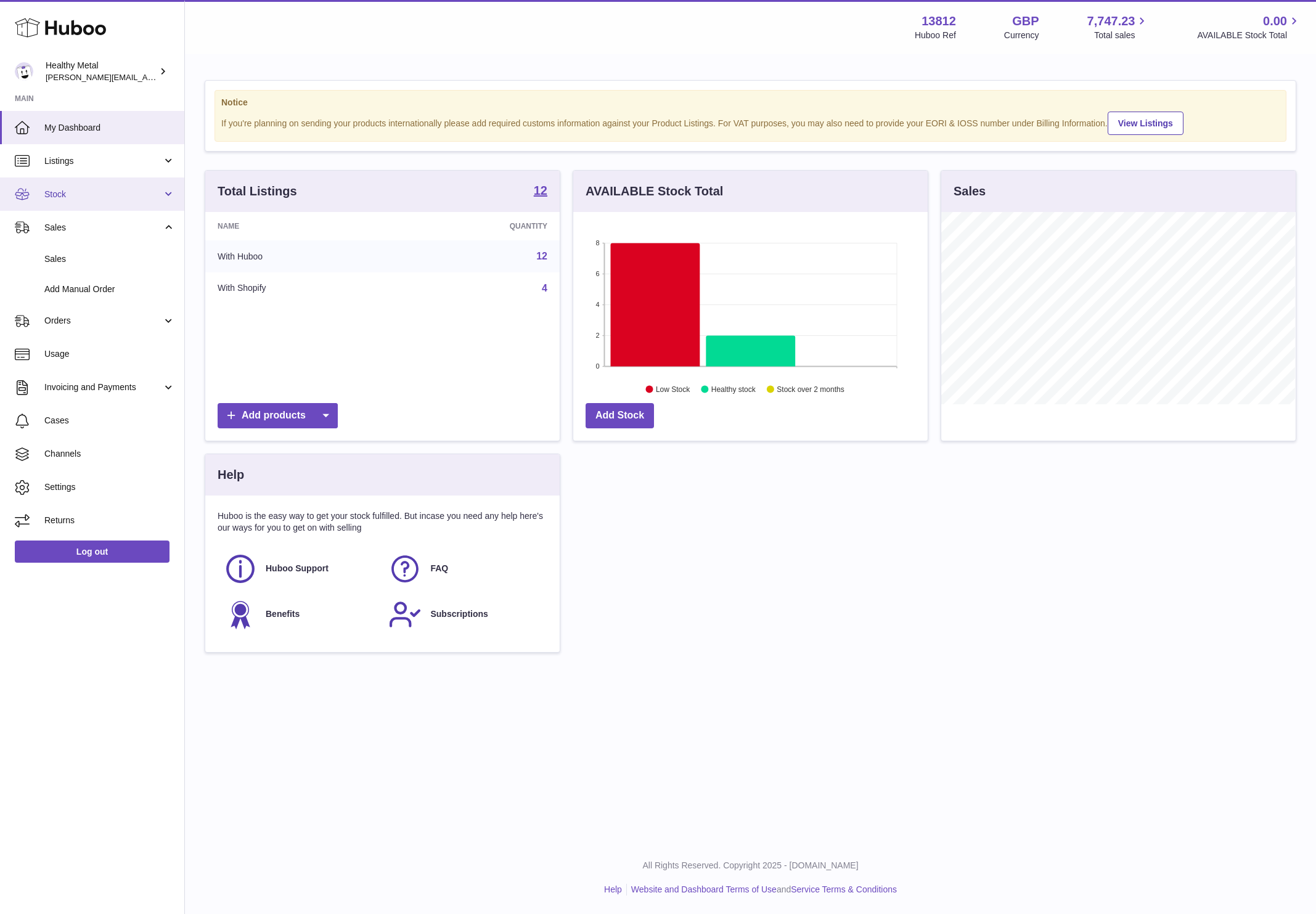
click at [148, 185] on link "Stock" at bounding box center [92, 194] width 185 height 33
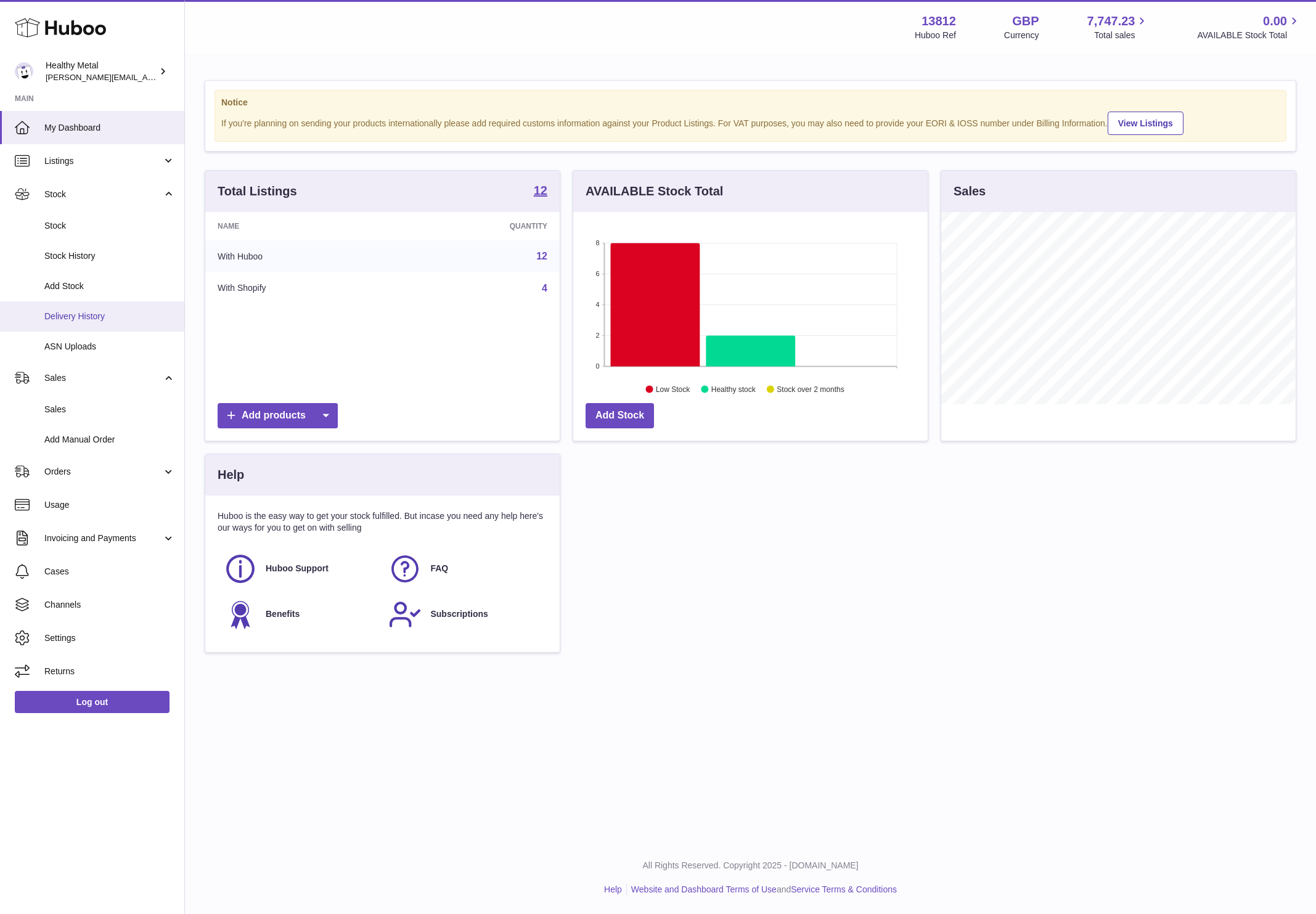
click at [95, 313] on span "Delivery History" at bounding box center [110, 317] width 131 height 11
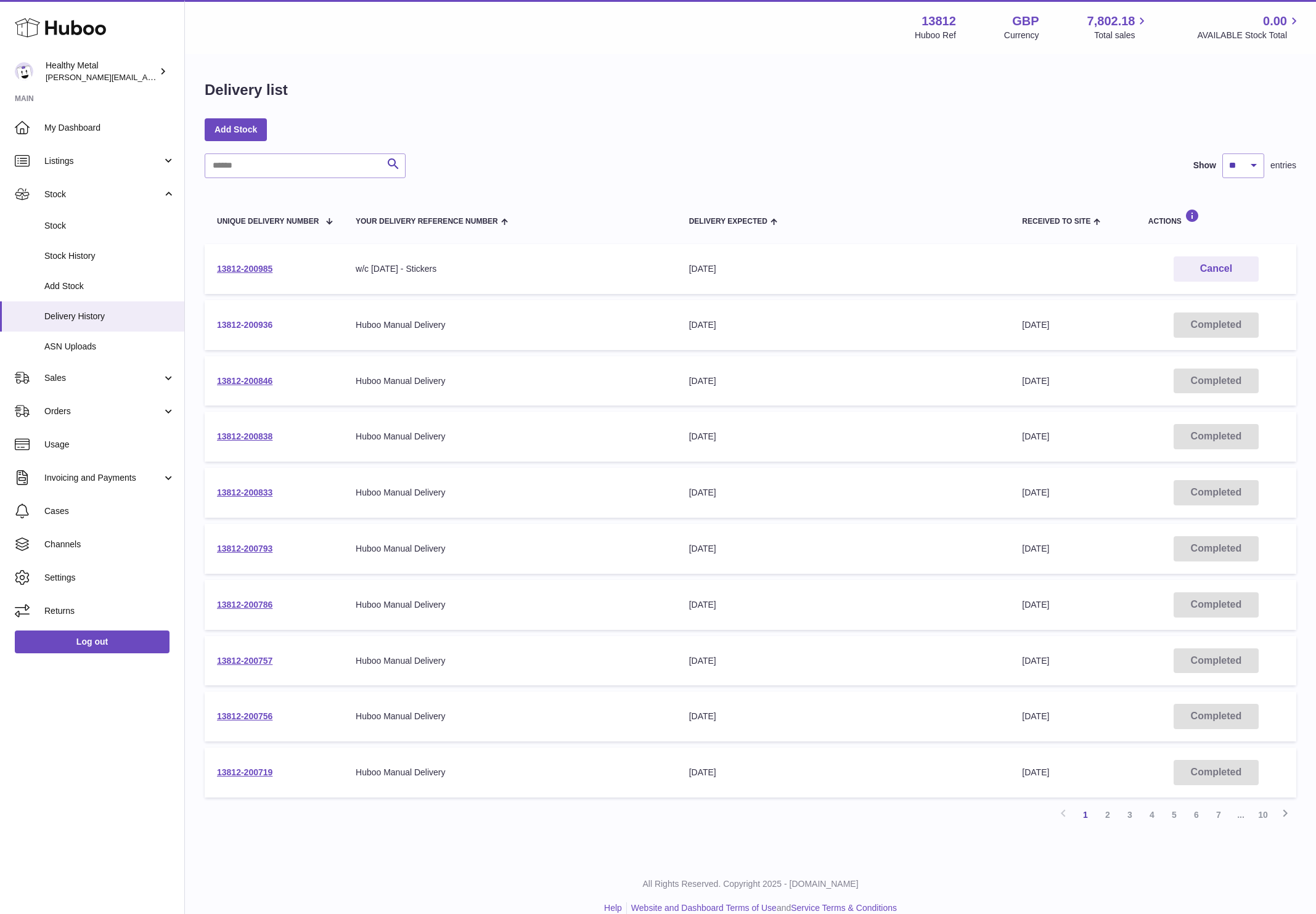
click at [255, 327] on link "13812-200936" at bounding box center [244, 325] width 55 height 10
click at [67, 225] on span "Stock" at bounding box center [110, 226] width 131 height 11
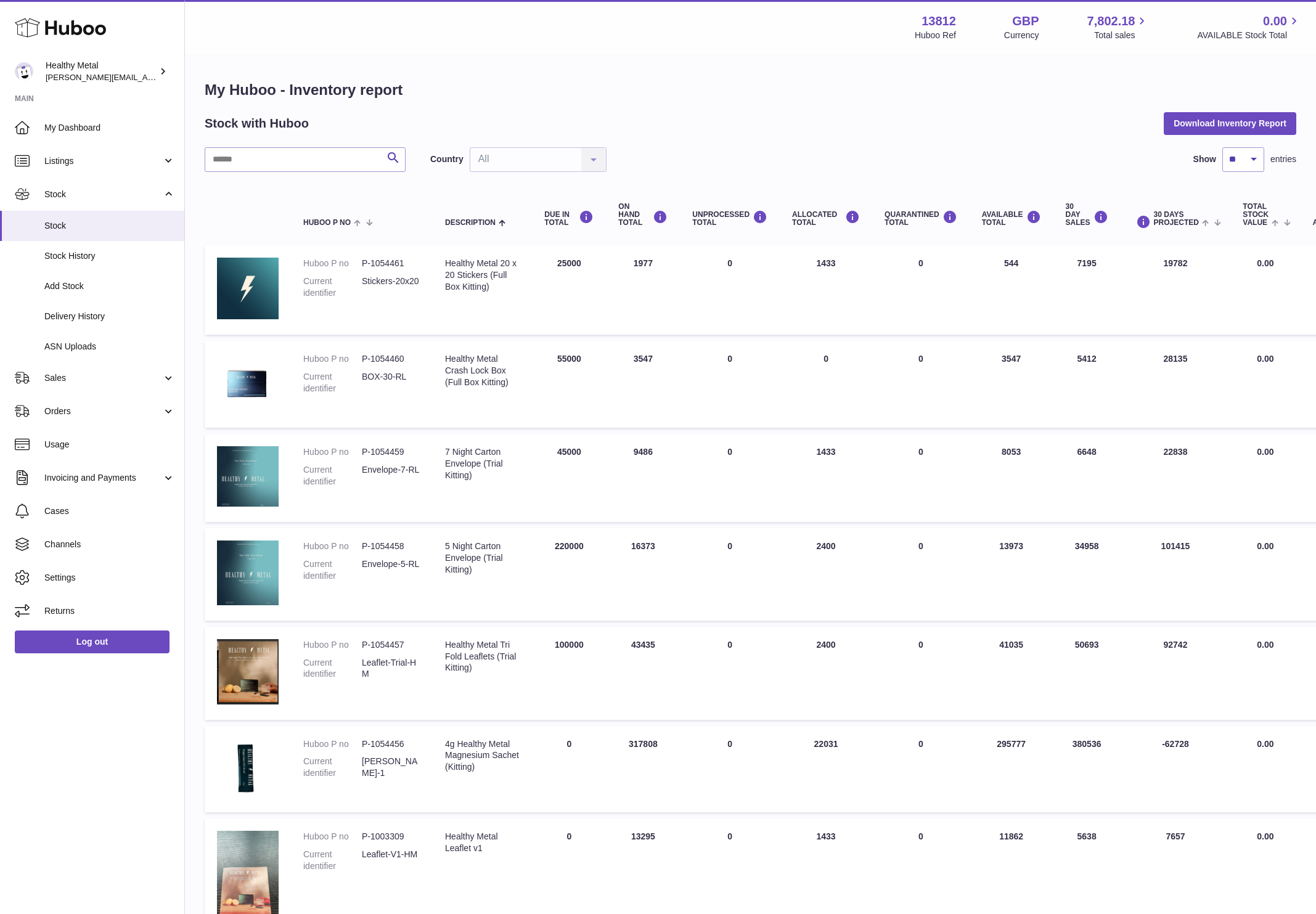
scroll to position [552, 0]
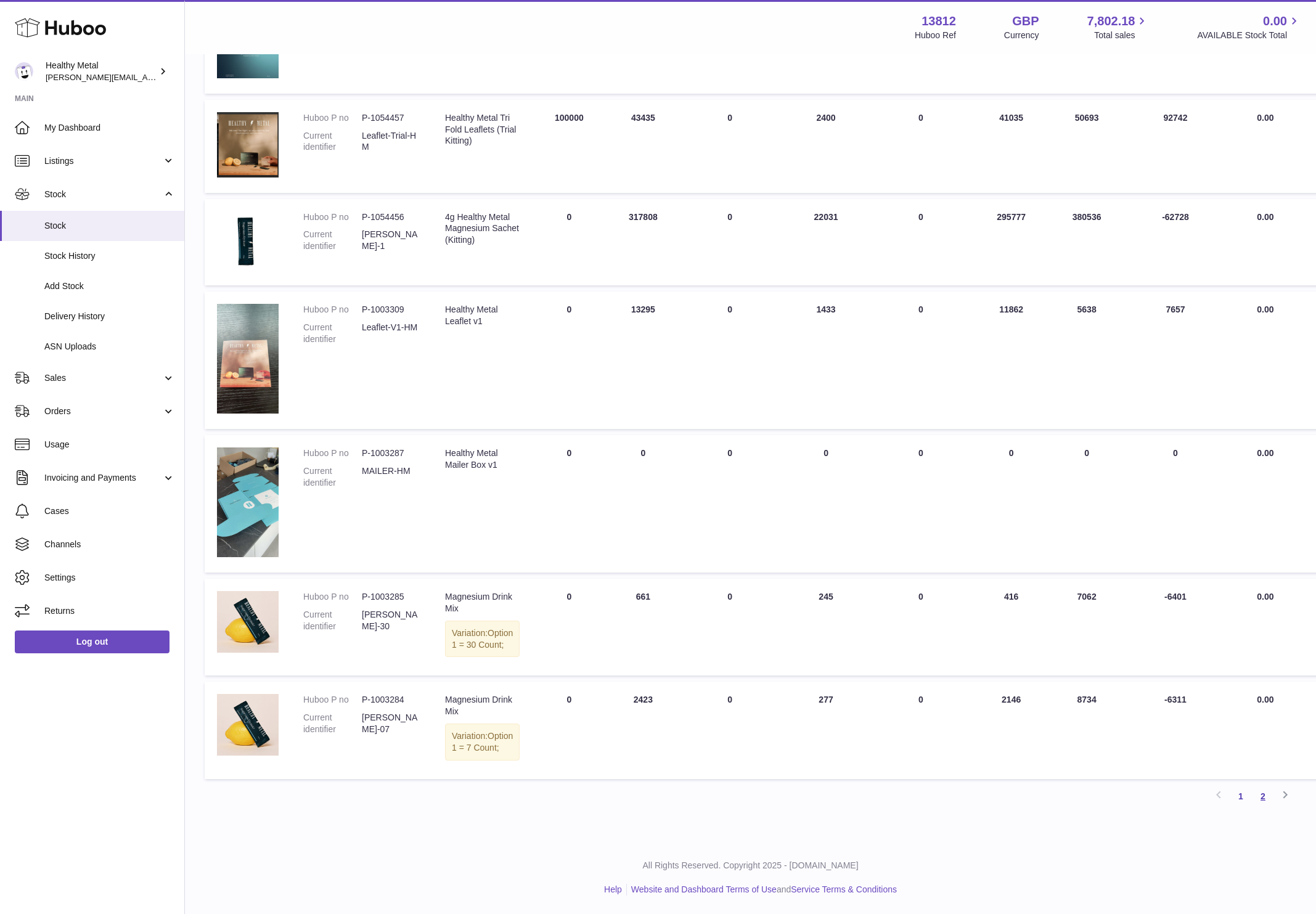
click at [1267, 798] on link "2" at bounding box center [1263, 796] width 22 height 22
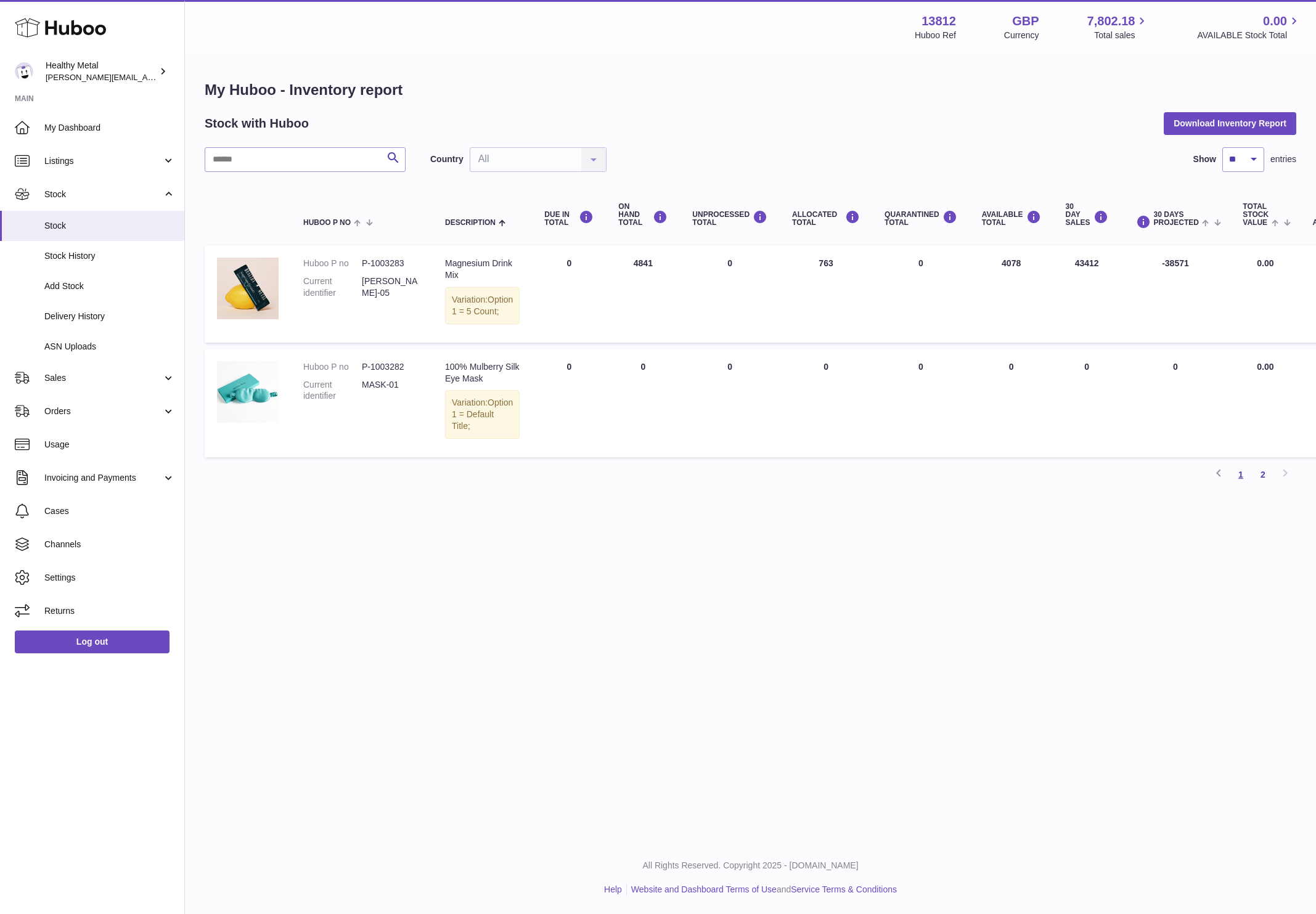
click at [1245, 486] on link "1" at bounding box center [1241, 475] width 22 height 22
